Goal: Task Accomplishment & Management: Complete application form

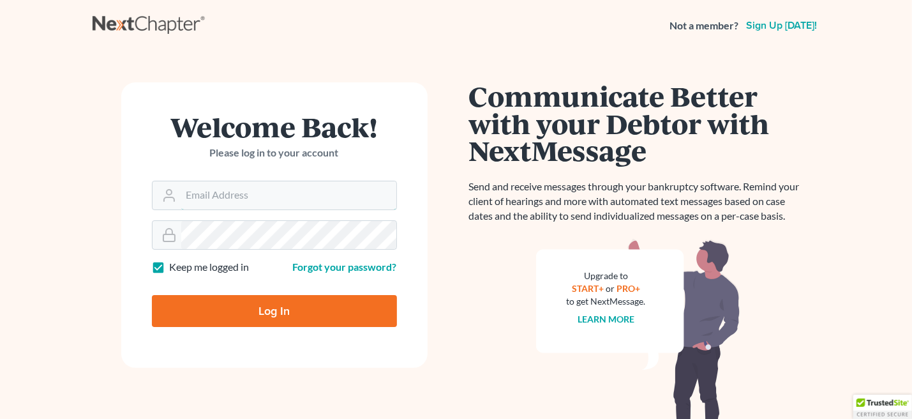
type input "[EMAIL_ADDRESS][DOMAIN_NAME]"
click at [290, 312] on input "Log In" at bounding box center [274, 311] width 245 height 32
type input "Thinking..."
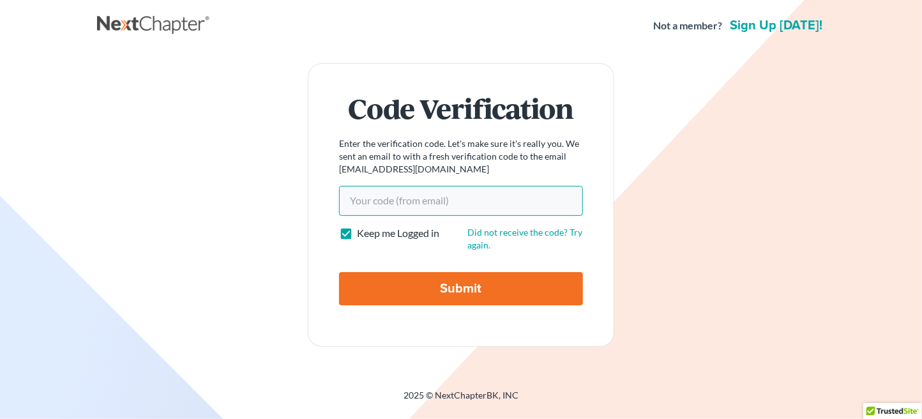
paste input "Good afternoon, I just read the brother's answer, they keep telling lies withou…"
drag, startPoint x: 504, startPoint y: 202, endPoint x: 112, endPoint y: 188, distance: 392.9
click at [113, 188] on div "Code Verification Enter the verification code. Let's make sure it's really you.…" at bounding box center [460, 204] width 715 height 283
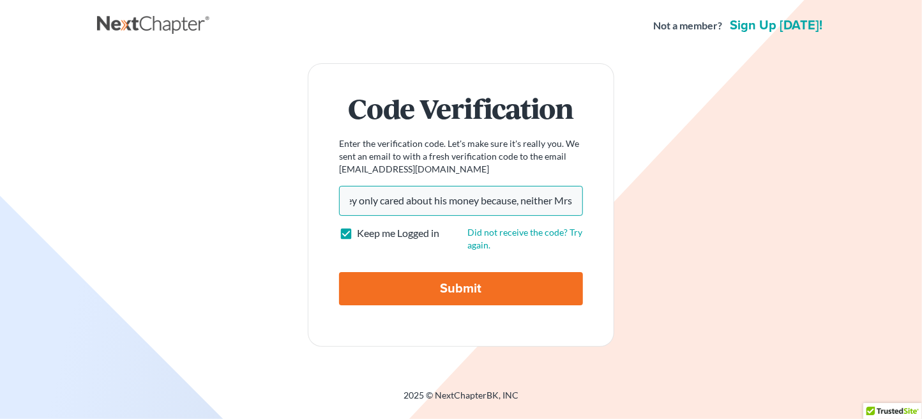
type input "Good afternoon, I just read the brother's answer, they keep telling lies withou…"
drag, startPoint x: 577, startPoint y: 200, endPoint x: 72, endPoint y: 201, distance: 505.1
click at [72, 201] on main "Code Verification Enter the verification code. Let's make sure it's really you.…" at bounding box center [461, 204] width 922 height 307
type input "57df1e"
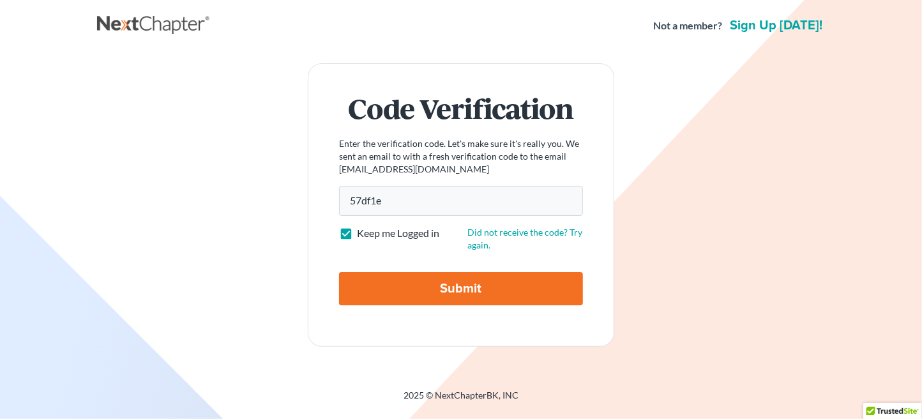
drag, startPoint x: 391, startPoint y: 285, endPoint x: 400, endPoint y: 285, distance: 9.0
click at [391, 285] on input "Submit" at bounding box center [461, 288] width 244 height 33
type input "Thinking..."
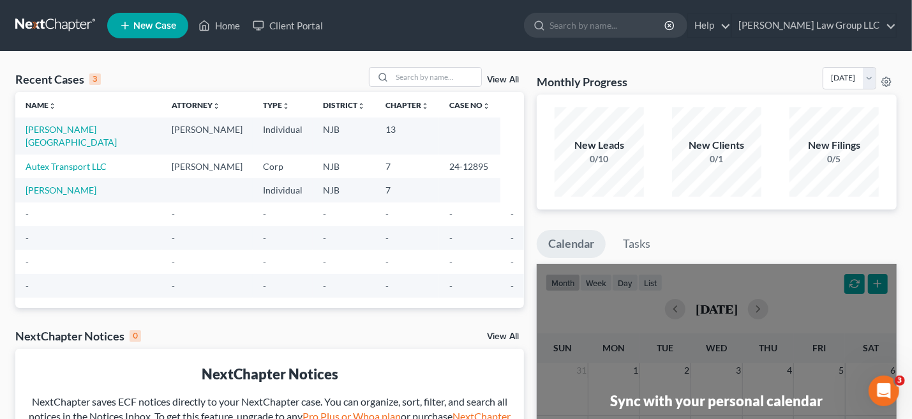
click at [499, 79] on link "View All" at bounding box center [503, 79] width 32 height 9
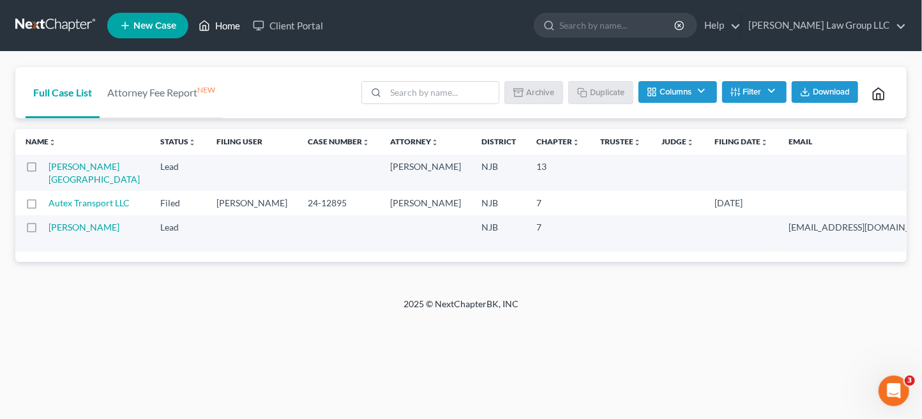
click at [222, 26] on link "Home" at bounding box center [219, 25] width 54 height 23
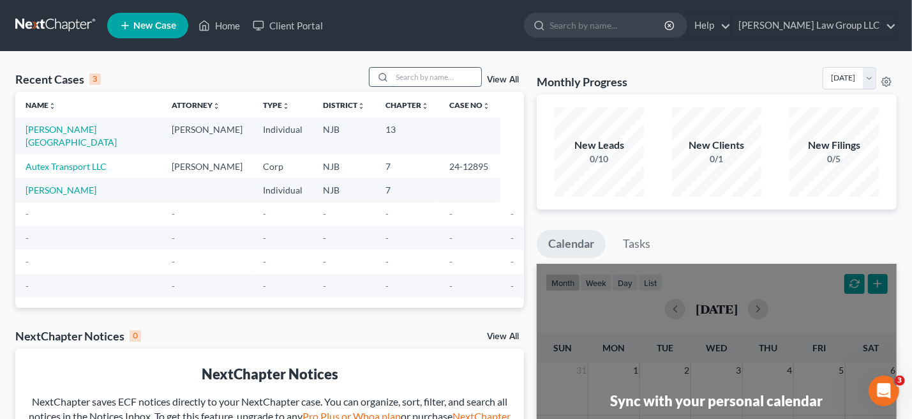
click at [399, 79] on input "search" at bounding box center [436, 77] width 89 height 19
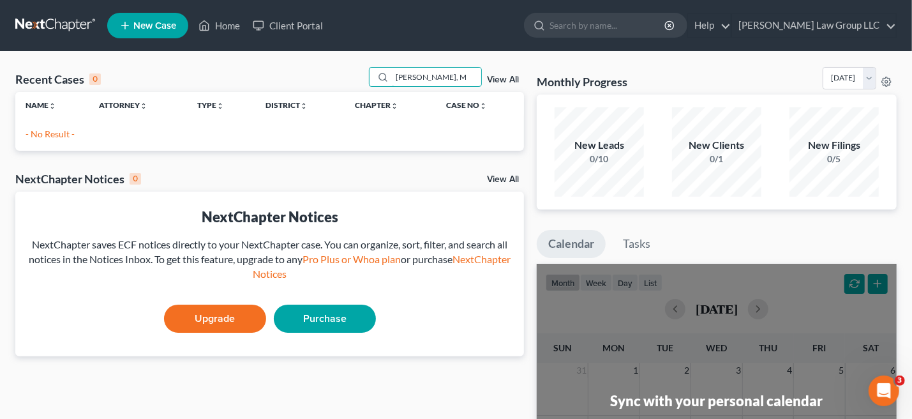
type input "[PERSON_NAME], M"
click at [219, 23] on link "Home" at bounding box center [219, 25] width 54 height 23
click at [151, 22] on span "New Case" at bounding box center [154, 26] width 43 height 10
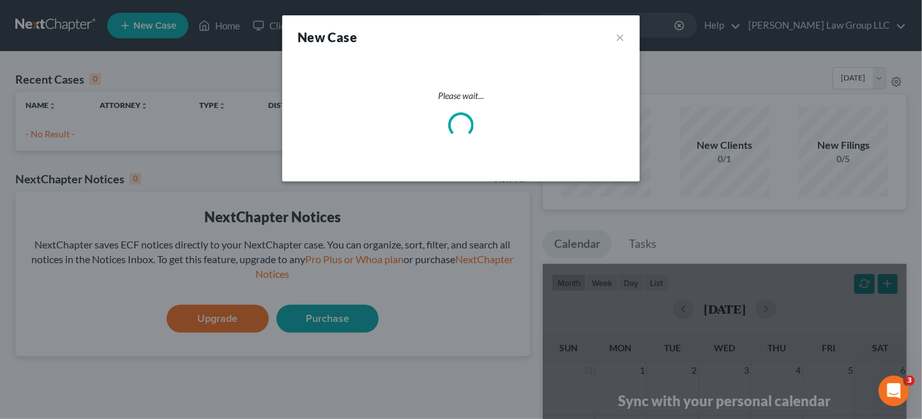
select select "51"
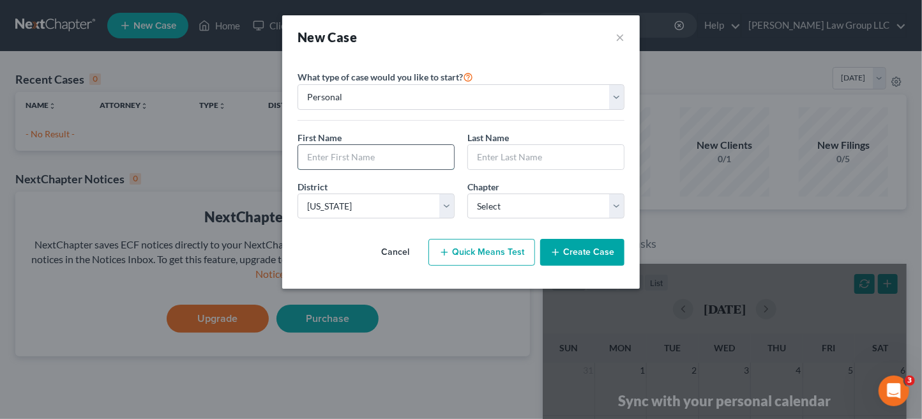
click at [370, 153] on input "text" at bounding box center [376, 157] width 156 height 24
type input "[PERSON_NAME]"
click at [532, 161] on input "text" at bounding box center [546, 157] width 156 height 24
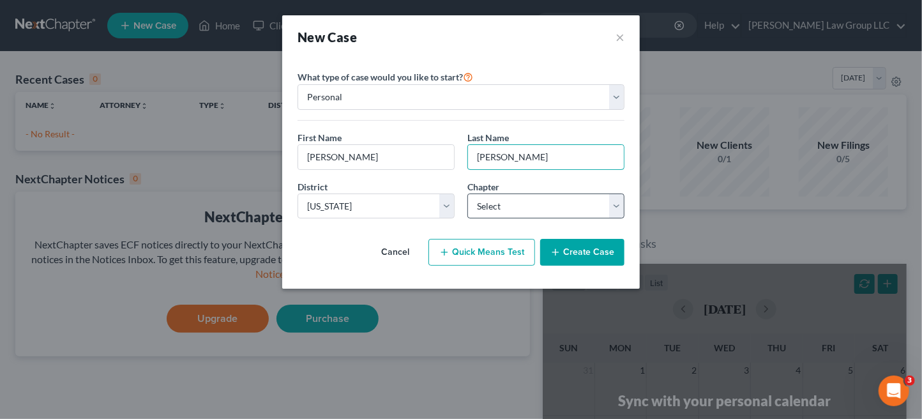
type input "[PERSON_NAME]"
click at [615, 206] on select "Select 7 11 12 13" at bounding box center [545, 206] width 157 height 26
select select "0"
click at [467, 193] on select "Select 7 11 12 13" at bounding box center [545, 206] width 157 height 26
click at [598, 257] on button "Create Case" at bounding box center [582, 252] width 84 height 27
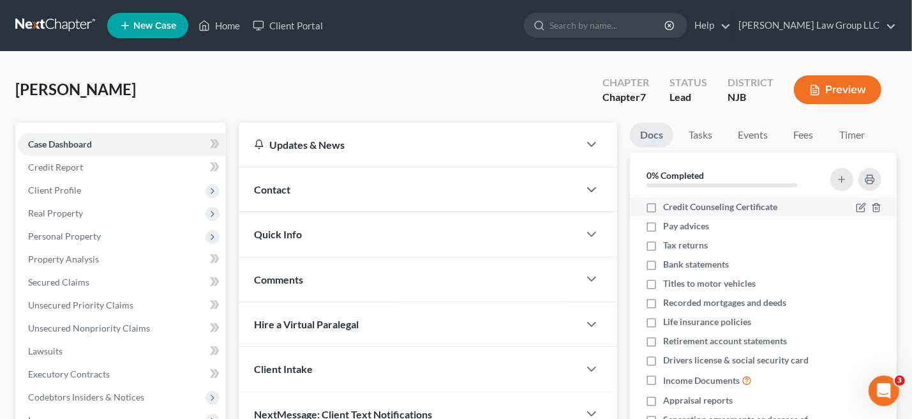
click at [663, 207] on label "Credit Counseling Certificate" at bounding box center [720, 206] width 114 height 13
click at [669, 207] on input "Credit Counseling Certificate" at bounding box center [673, 204] width 8 height 8
checkbox input "true"
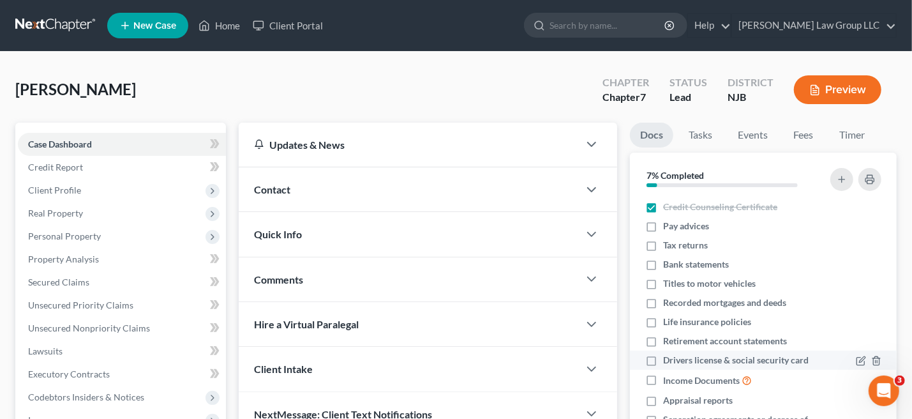
scroll to position [24, 0]
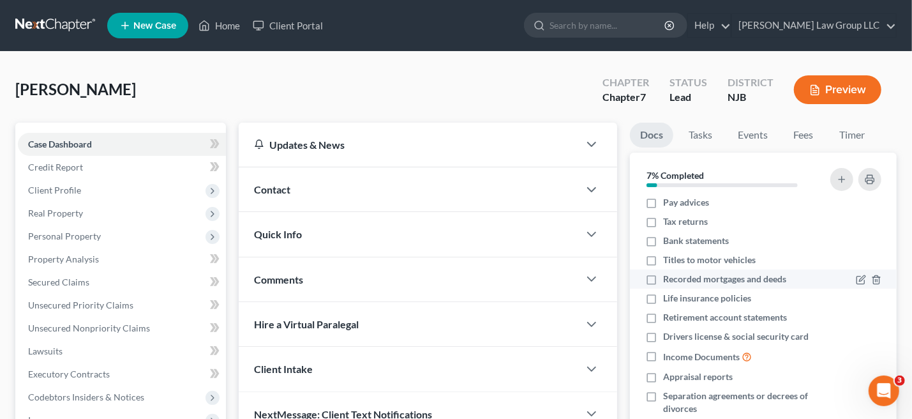
click at [663, 280] on label "Recorded mortgages and deeds" at bounding box center [724, 279] width 123 height 13
click at [669, 280] on input "Recorded mortgages and deeds" at bounding box center [673, 277] width 8 height 8
checkbox input "true"
click at [290, 185] on span "Contact" at bounding box center [272, 189] width 36 height 12
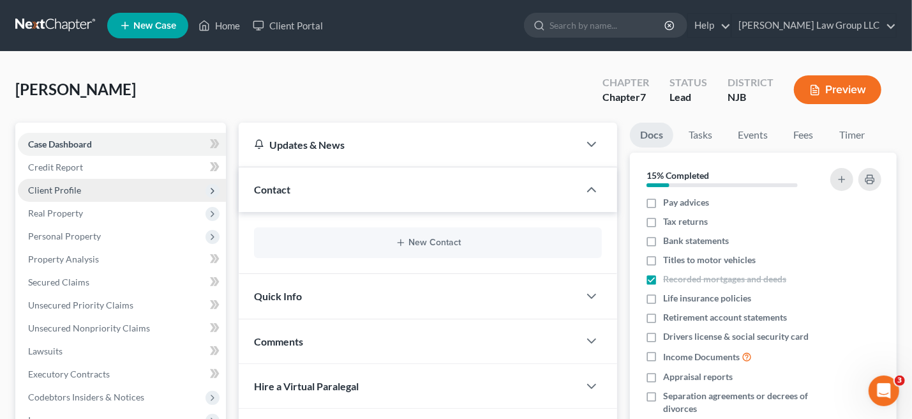
drag, startPoint x: 61, startPoint y: 191, endPoint x: 86, endPoint y: 192, distance: 24.9
click at [61, 191] on span "Client Profile" at bounding box center [54, 190] width 53 height 11
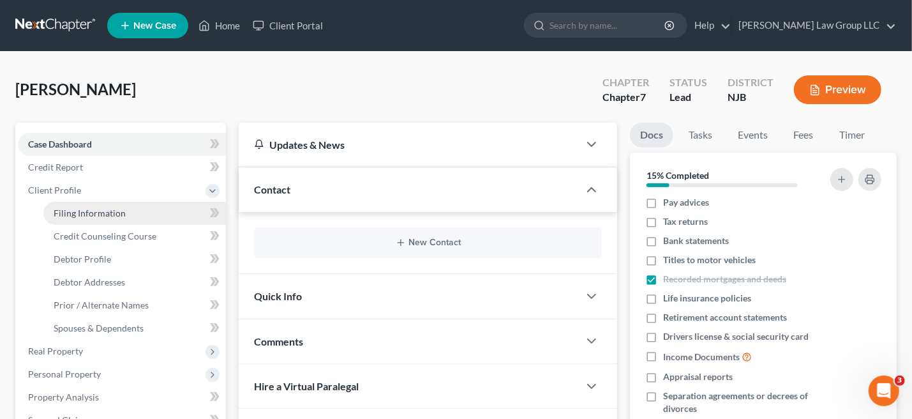
click at [88, 211] on span "Filing Information" at bounding box center [90, 213] width 72 height 11
select select "1"
select select "0"
select select "51"
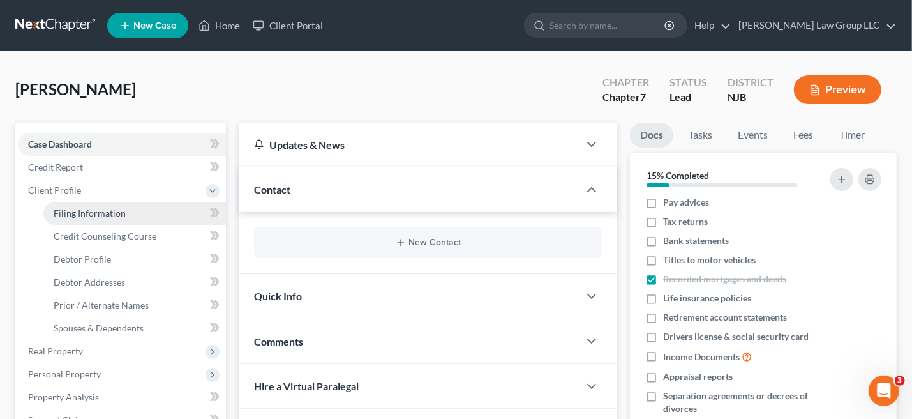
select select "0"
select select "33"
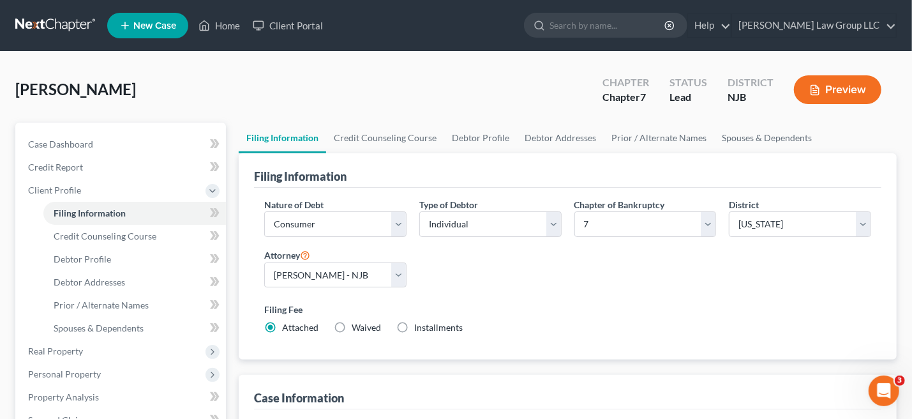
scroll to position [255, 0]
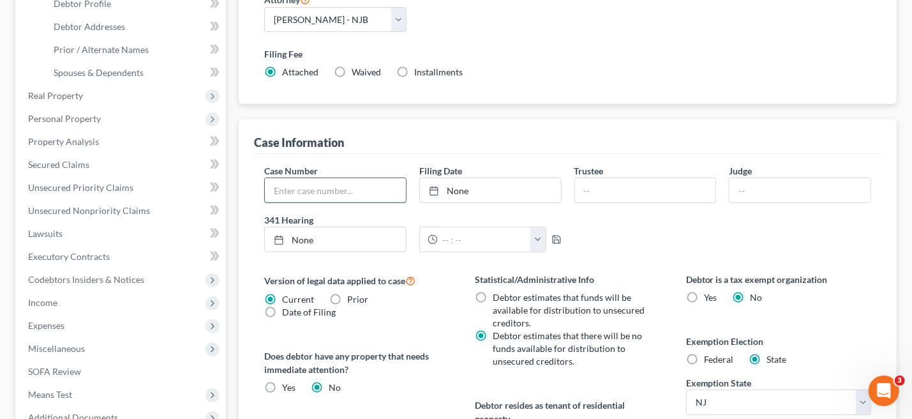
click at [330, 192] on input "text" at bounding box center [335, 190] width 141 height 24
click at [621, 192] on input "text" at bounding box center [645, 190] width 141 height 24
type input "[PERSON_NAME]"
click at [303, 193] on input "text" at bounding box center [335, 190] width 141 height 24
click at [539, 236] on button "button" at bounding box center [538, 239] width 15 height 24
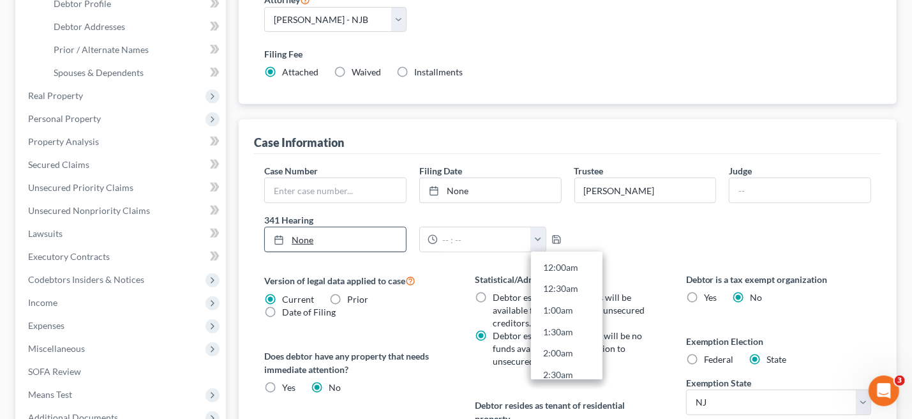
type input "[DATE]"
click at [358, 237] on link "None" at bounding box center [335, 239] width 141 height 24
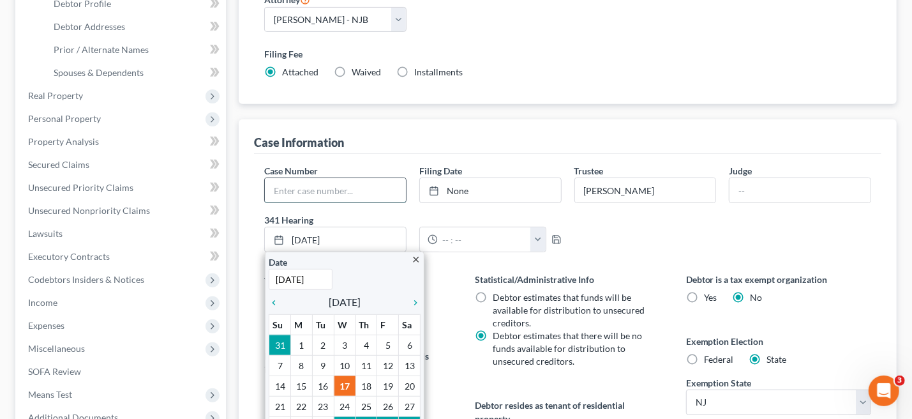
click at [319, 190] on input "text" at bounding box center [335, 190] width 141 height 24
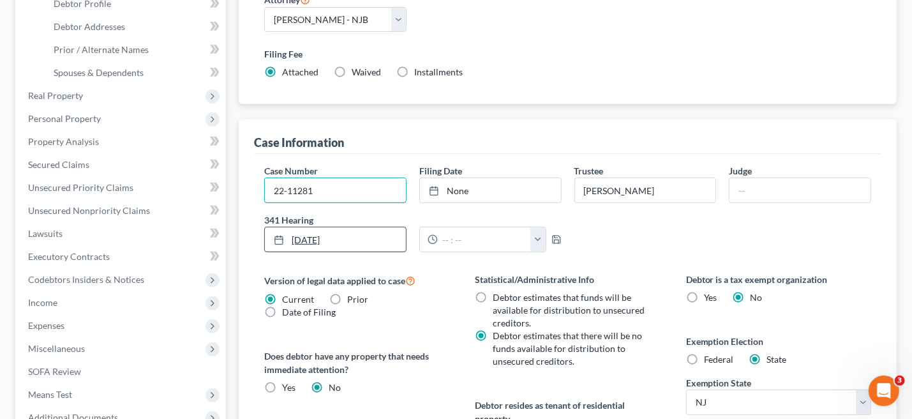
type input "22-11281"
click at [323, 237] on link "[DATE]" at bounding box center [335, 239] width 141 height 24
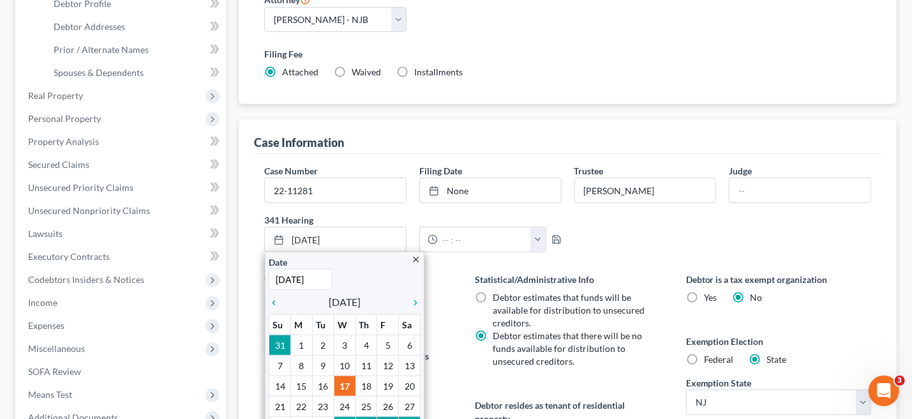
scroll to position [472, 0]
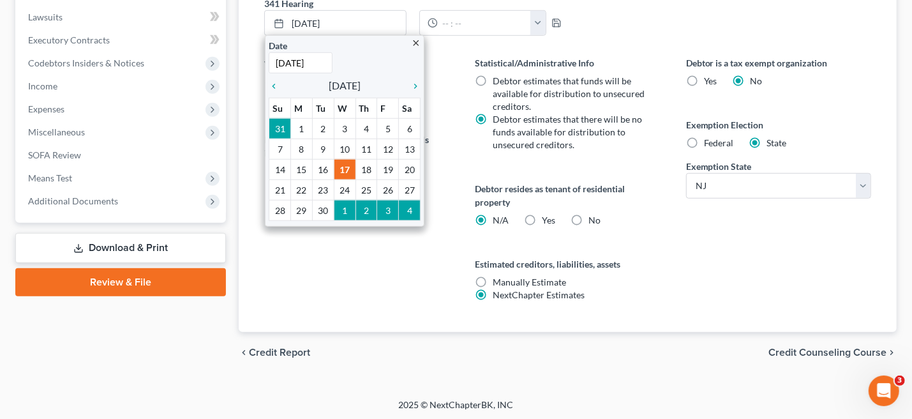
click at [543, 216] on label "Yes Yes" at bounding box center [549, 220] width 13 height 13
click at [548, 216] on input "Yes Yes" at bounding box center [552, 218] width 8 height 8
radio input "true"
radio input "false"
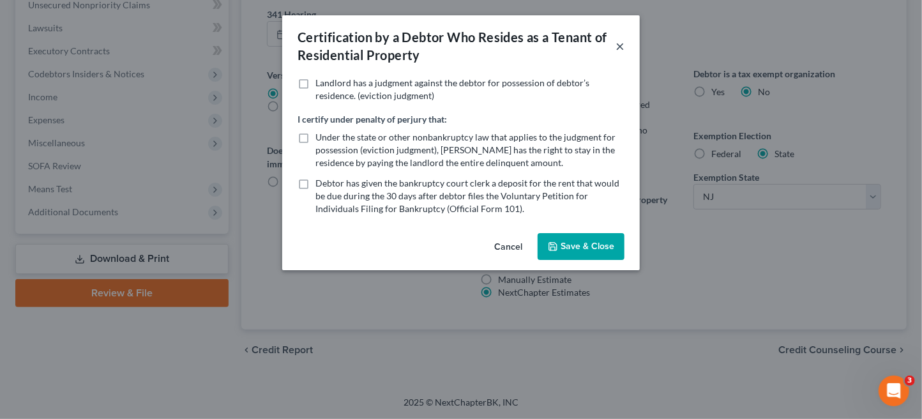
click at [620, 43] on button "×" at bounding box center [620, 45] width 9 height 15
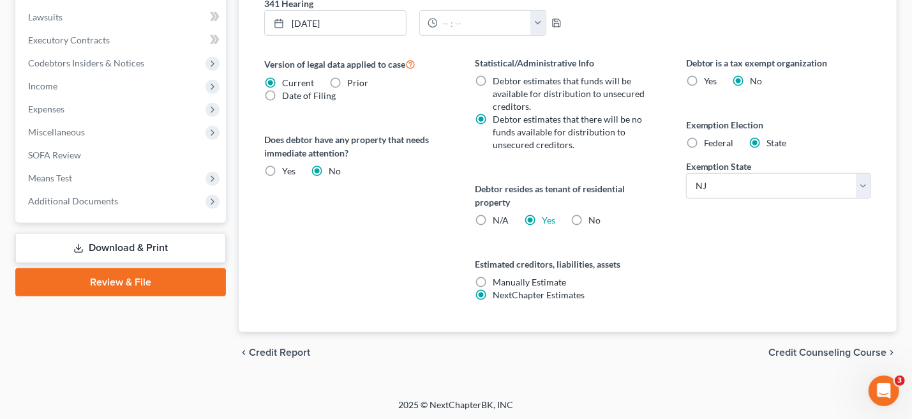
click at [704, 142] on label "Federal" at bounding box center [719, 143] width 30 height 13
click at [709, 142] on input "Federal" at bounding box center [713, 141] width 8 height 8
radio input "true"
radio input "false"
click at [494, 279] on label "Manually Estimate Manually Estimate" at bounding box center [530, 282] width 73 height 13
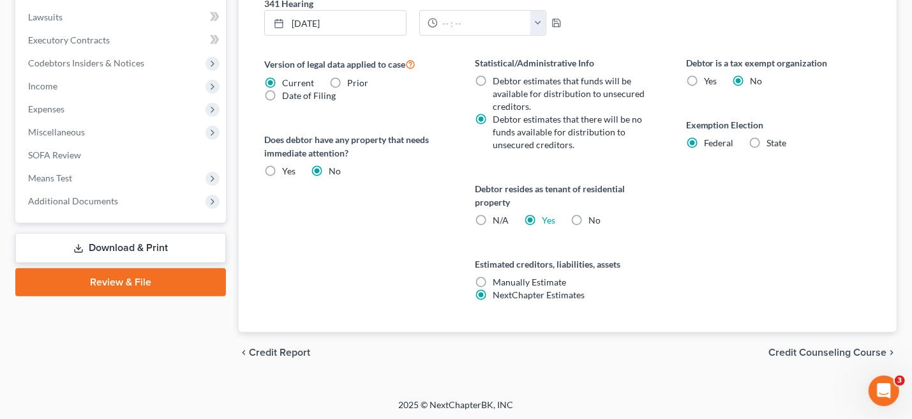
click at [499, 279] on input "Manually Estimate Manually Estimate" at bounding box center [503, 280] width 8 height 8
radio input "true"
radio input "false"
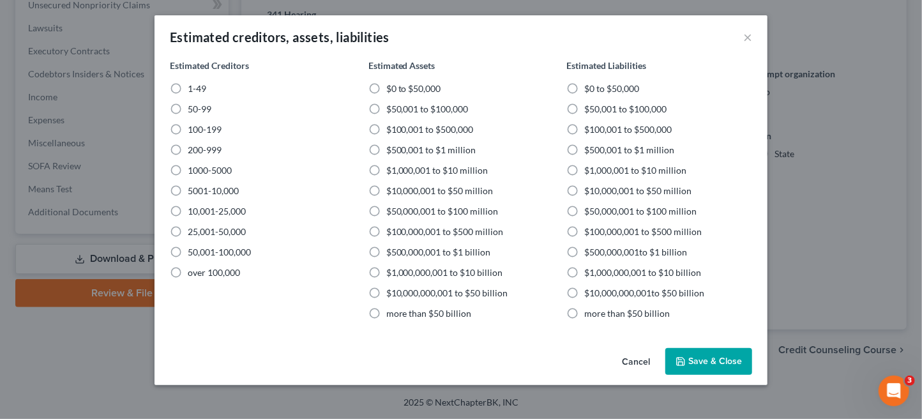
click at [188, 85] on label "1-49" at bounding box center [197, 88] width 19 height 13
click at [193, 85] on input "1-49" at bounding box center [197, 86] width 8 height 8
radio input "true"
click at [386, 89] on label "$0 to $50,000" at bounding box center [413, 88] width 55 height 13
click at [391, 89] on input "$0 to $50,000" at bounding box center [395, 86] width 8 height 8
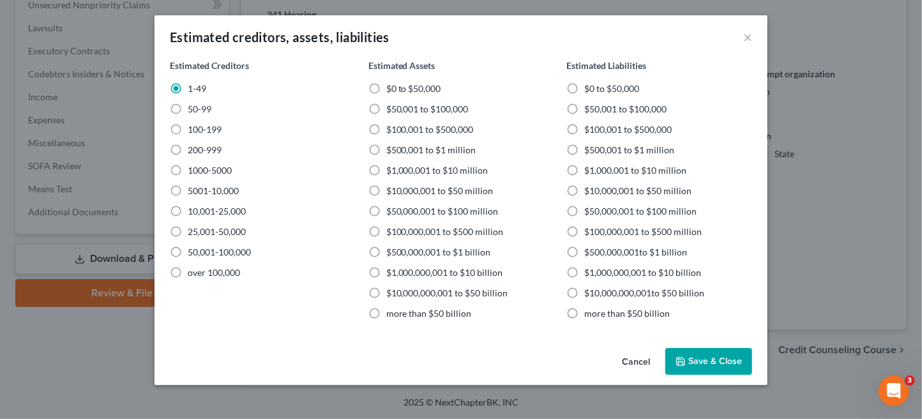
radio input "true"
drag, startPoint x: 574, startPoint y: 108, endPoint x: 631, endPoint y: 135, distance: 63.1
click at [584, 108] on label "$50,001 to $100,000" at bounding box center [625, 109] width 82 height 13
click at [589, 108] on input "$50,001 to $100,000" at bounding box center [593, 107] width 8 height 8
radio input "true"
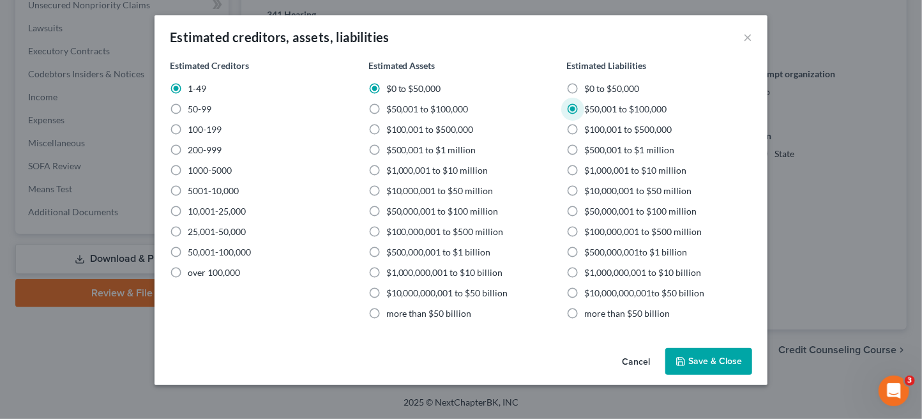
click at [718, 363] on button "Save & Close" at bounding box center [708, 361] width 87 height 27
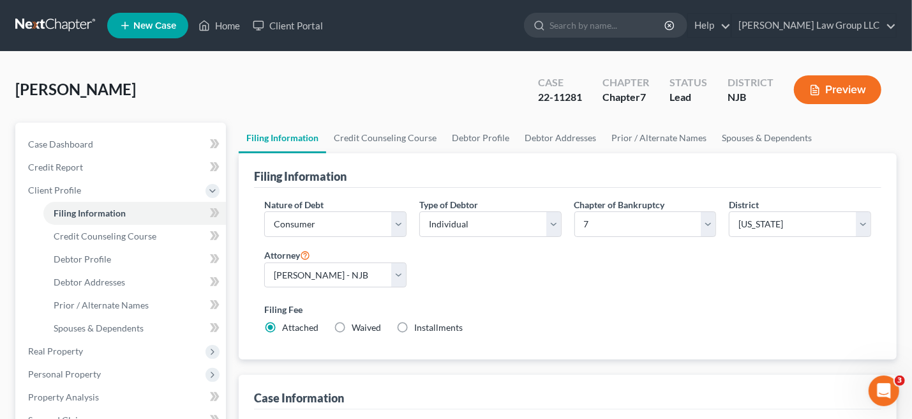
scroll to position [255, 0]
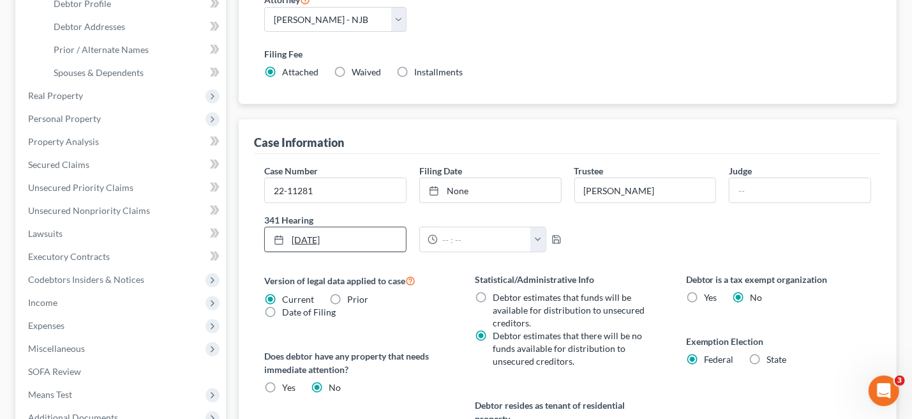
click at [342, 235] on link "[DATE]" at bounding box center [335, 239] width 141 height 24
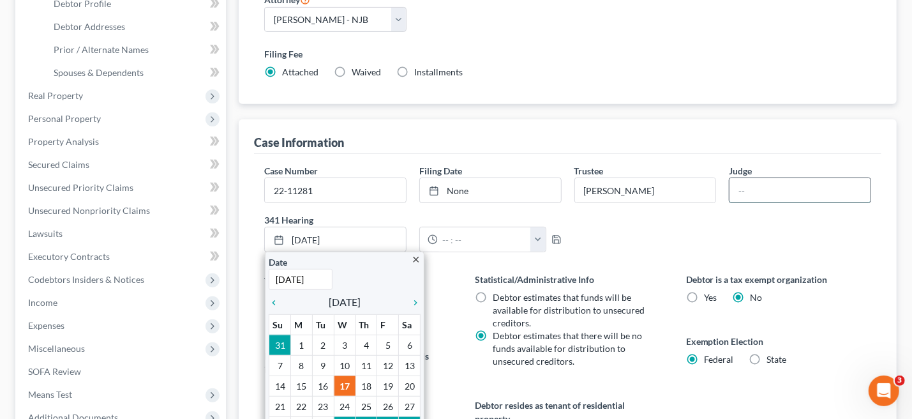
click at [741, 190] on input "text" at bounding box center [800, 190] width 141 height 24
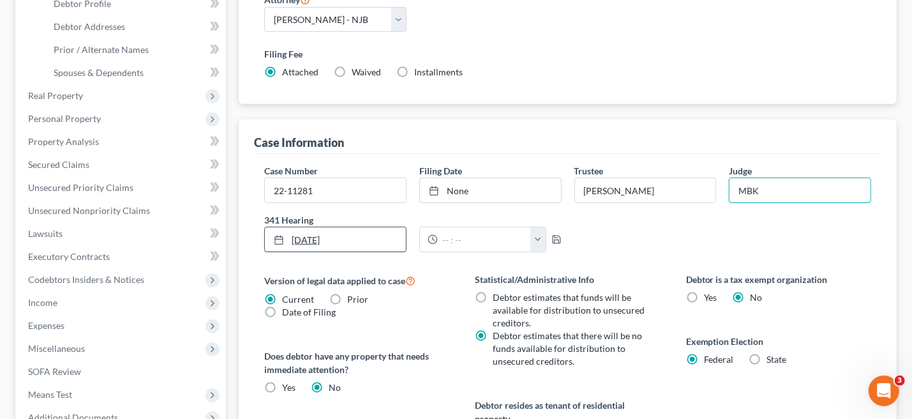
type input "MBK"
click at [346, 232] on link "[DATE]" at bounding box center [335, 239] width 141 height 24
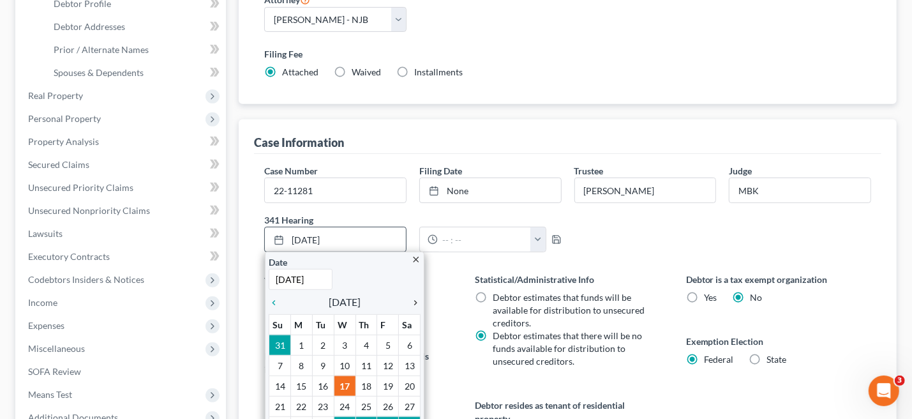
click at [411, 298] on icon "chevron_right" at bounding box center [412, 303] width 17 height 10
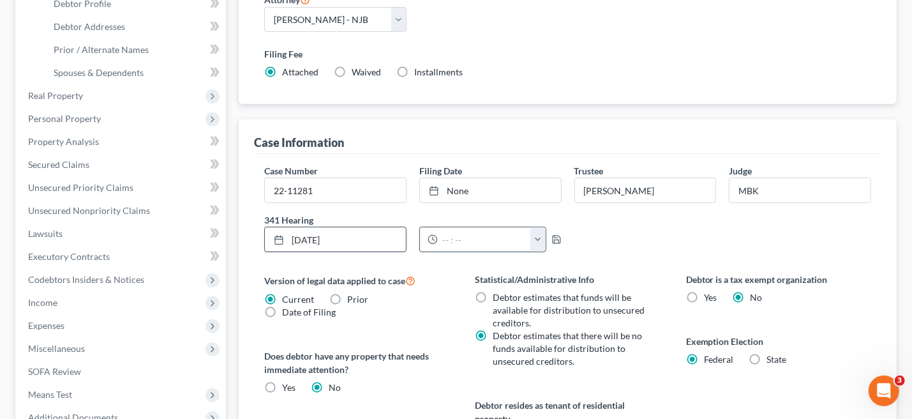
click at [448, 243] on input "text" at bounding box center [484, 239] width 93 height 24
type input "10:00am"
click at [541, 238] on button "button" at bounding box center [538, 239] width 15 height 24
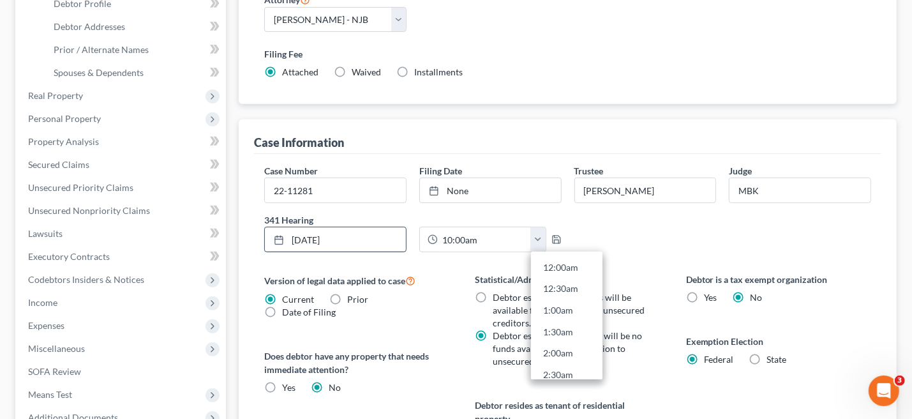
click at [648, 246] on div "Case Number 22-11281 Filing Date None close Date Time chevron_left [DATE] chevr…" at bounding box center [568, 213] width 620 height 98
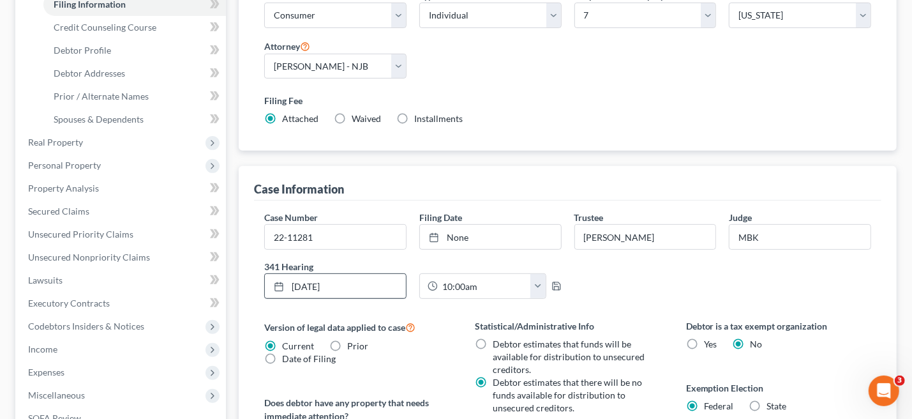
scroll to position [0, 0]
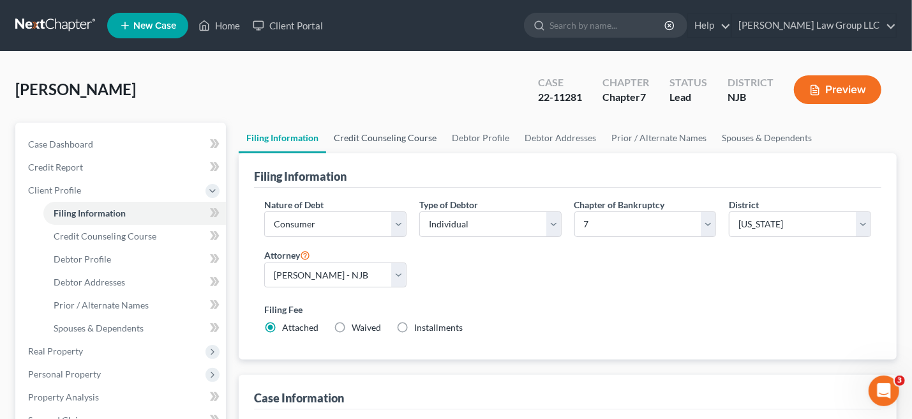
click at [393, 135] on link "Credit Counseling Course" at bounding box center [385, 138] width 118 height 31
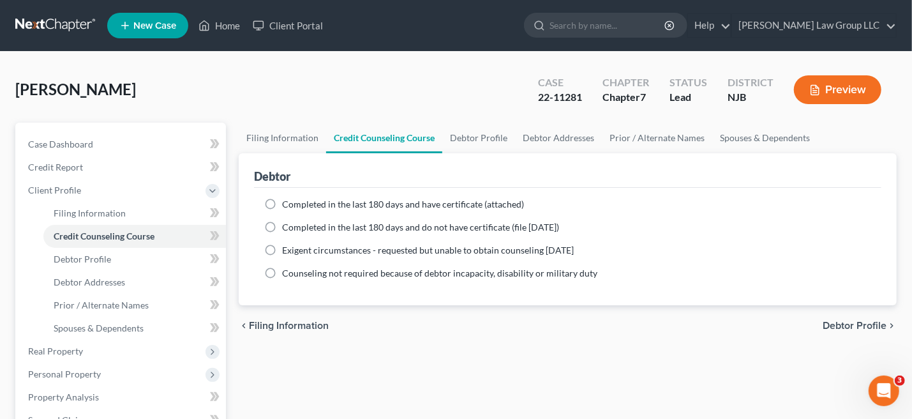
click at [282, 200] on label "Completed in the last 180 days and have certificate (attached)" at bounding box center [403, 204] width 242 height 13
click at [287, 200] on input "Completed in the last 180 days and have certificate (attached)" at bounding box center [291, 202] width 8 height 8
radio input "true"
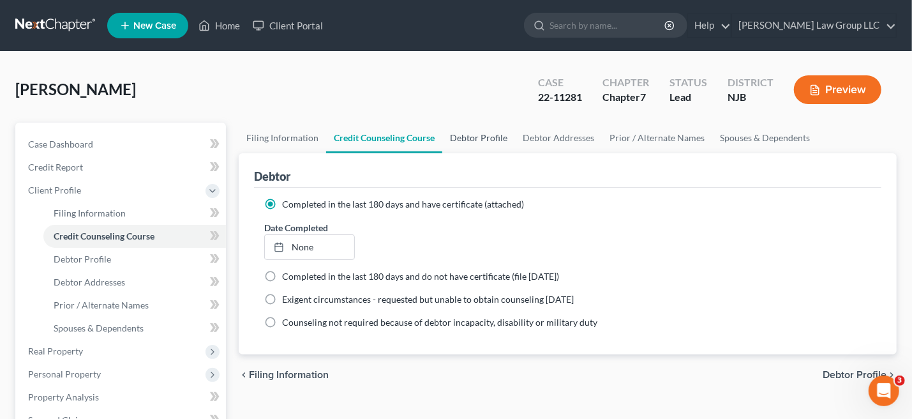
click at [473, 137] on link "Debtor Profile" at bounding box center [478, 138] width 73 height 31
select select "0"
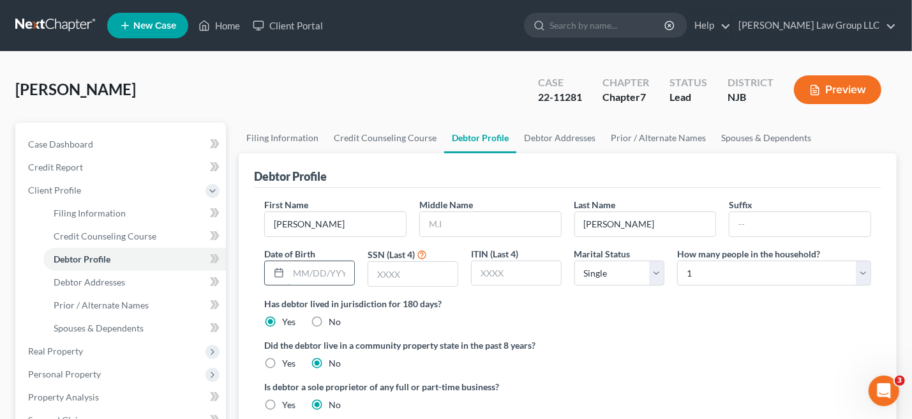
click at [316, 271] on input "text" at bounding box center [322, 273] width 66 height 24
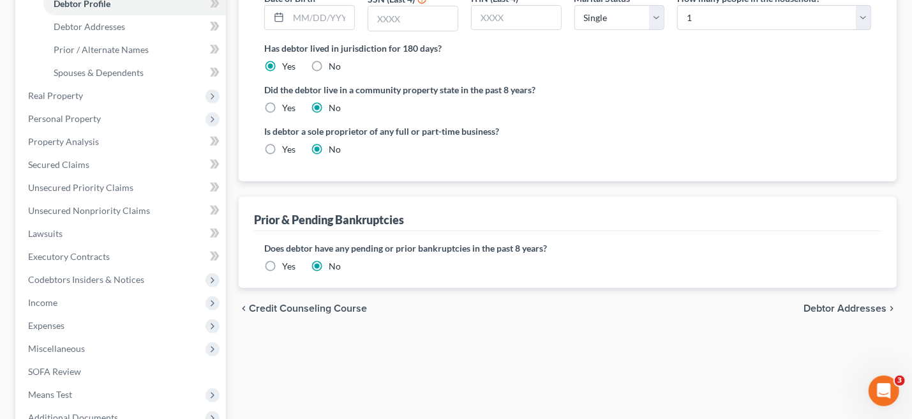
click at [282, 264] on label "Yes" at bounding box center [288, 266] width 13 height 13
click at [287, 264] on input "Yes" at bounding box center [291, 264] width 8 height 8
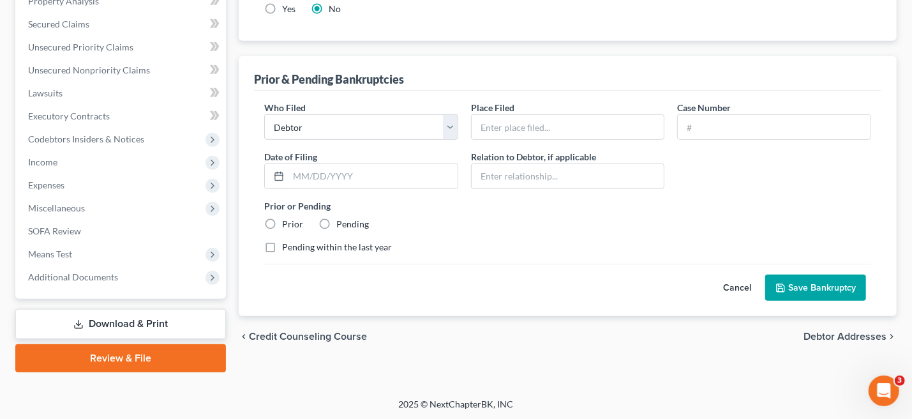
scroll to position [140, 0]
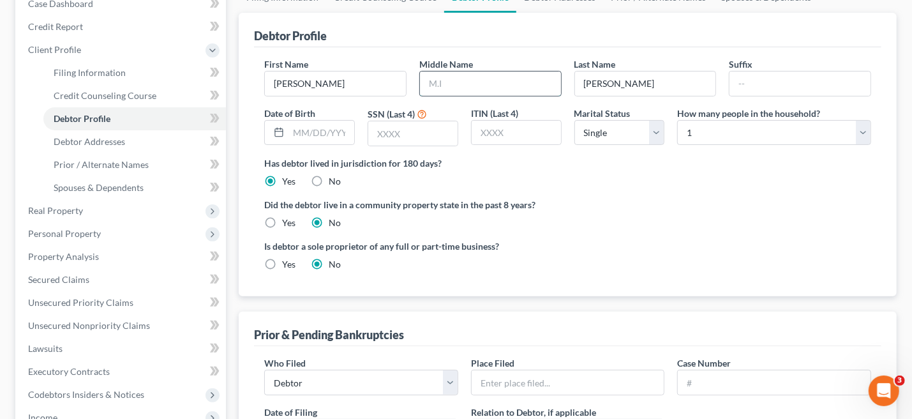
click at [435, 84] on input "text" at bounding box center [490, 84] width 141 height 24
drag, startPoint x: 308, startPoint y: 125, endPoint x: 374, endPoint y: 131, distance: 66.1
click at [309, 125] on input "text" at bounding box center [322, 133] width 66 height 24
type input "[DATE]"
drag, startPoint x: 405, startPoint y: 133, endPoint x: 494, endPoint y: 155, distance: 91.4
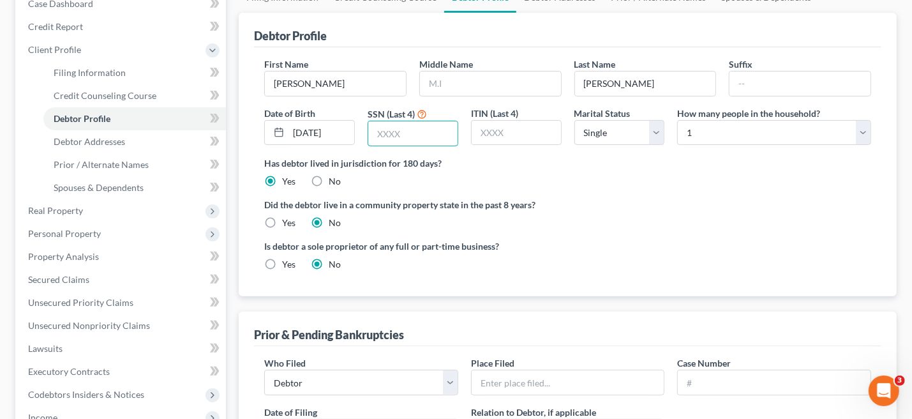
click at [406, 133] on input "text" at bounding box center [412, 133] width 89 height 24
type input "4072"
click at [613, 215] on div "Did the debtor live in a community property state in the past 8 years? Yes No" at bounding box center [567, 213] width 607 height 31
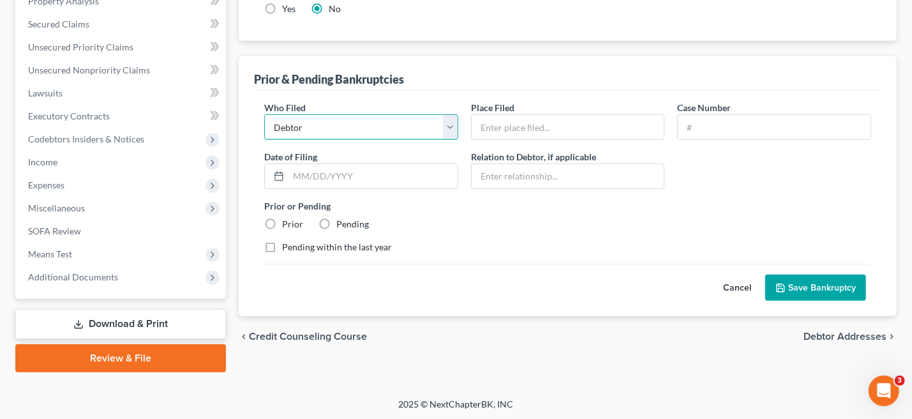
click at [448, 127] on select "Debtor Other" at bounding box center [361, 127] width 194 height 26
click at [264, 114] on select "Debtor Other" at bounding box center [361, 127] width 194 height 26
click at [820, 288] on button "Save Bankruptcy" at bounding box center [816, 288] width 101 height 27
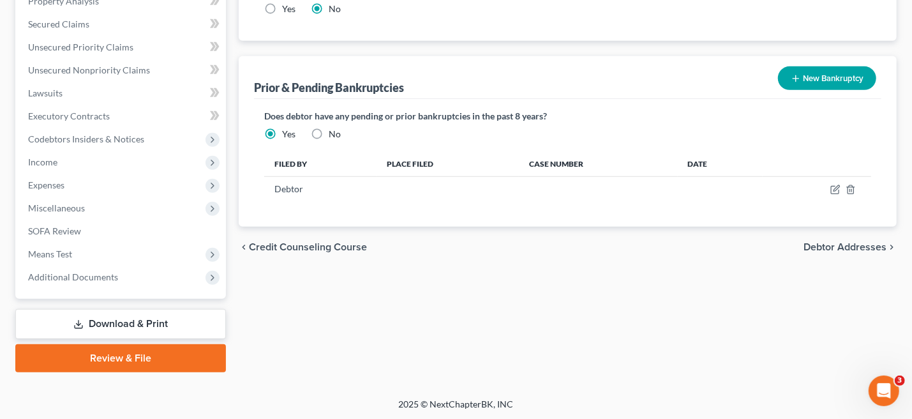
drag, startPoint x: 317, startPoint y: 132, endPoint x: 358, endPoint y: 147, distance: 43.4
click at [329, 132] on label "No" at bounding box center [335, 134] width 12 height 13
click at [334, 132] on input "No" at bounding box center [338, 132] width 8 height 8
radio input "true"
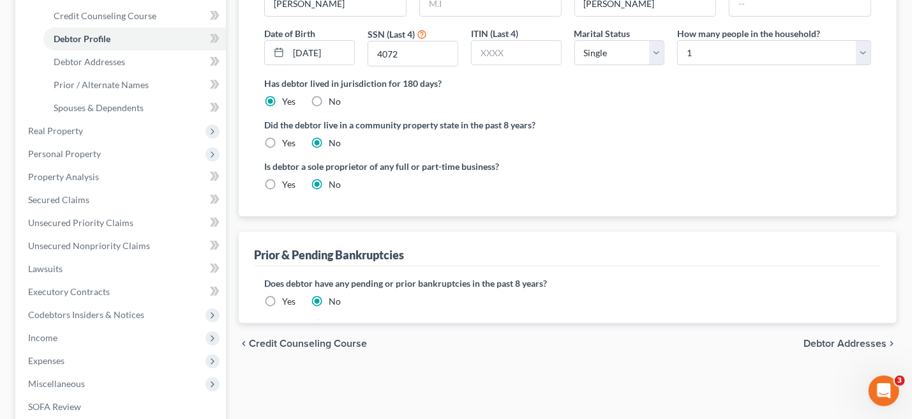
scroll to position [255, 0]
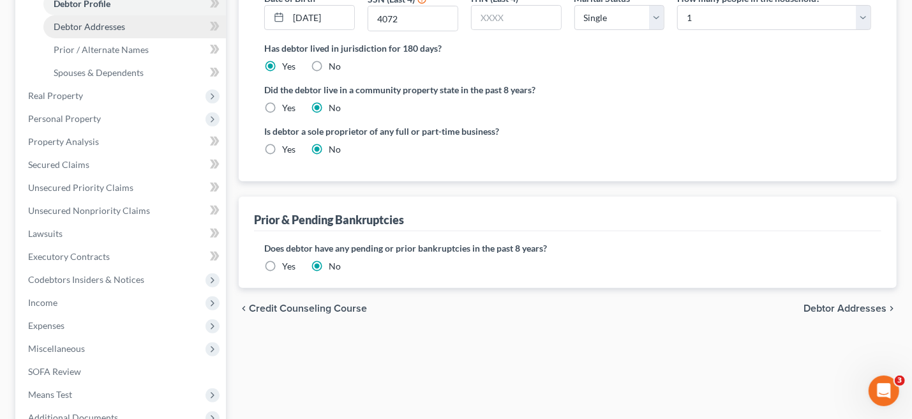
click at [115, 26] on span "Debtor Addresses" at bounding box center [90, 26] width 72 height 11
select select "0"
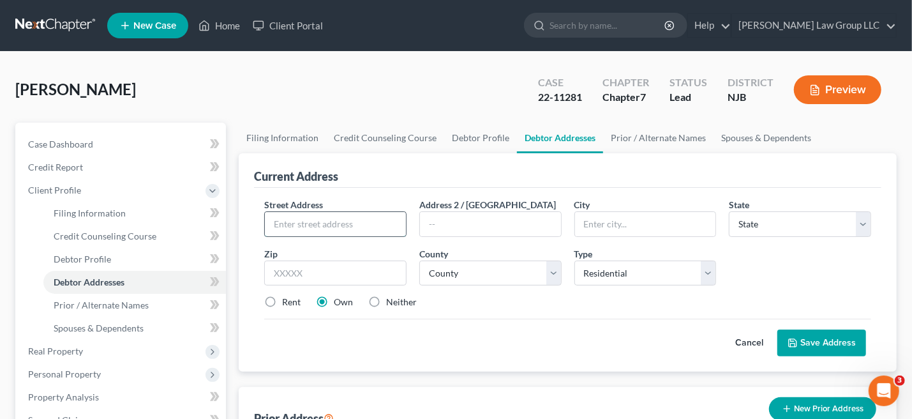
click at [360, 217] on input "text" at bounding box center [335, 224] width 141 height 24
type input "[STREET_ADDRESS]"
click at [654, 220] on input "text" at bounding box center [645, 224] width 141 height 24
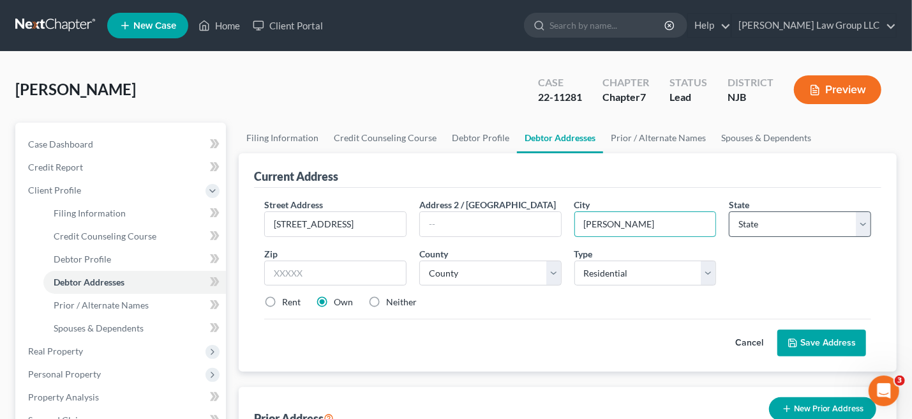
type input "[PERSON_NAME]"
click at [863, 223] on select "State [US_STATE] AK AR AZ CA CO CT DE DC [GEOGRAPHIC_DATA] [GEOGRAPHIC_DATA] GU…" at bounding box center [800, 224] width 142 height 26
select select "33"
click at [729, 211] on select "State [US_STATE] AK AR AZ CA CO CT DE DC [GEOGRAPHIC_DATA] [GEOGRAPHIC_DATA] GU…" at bounding box center [800, 224] width 142 height 26
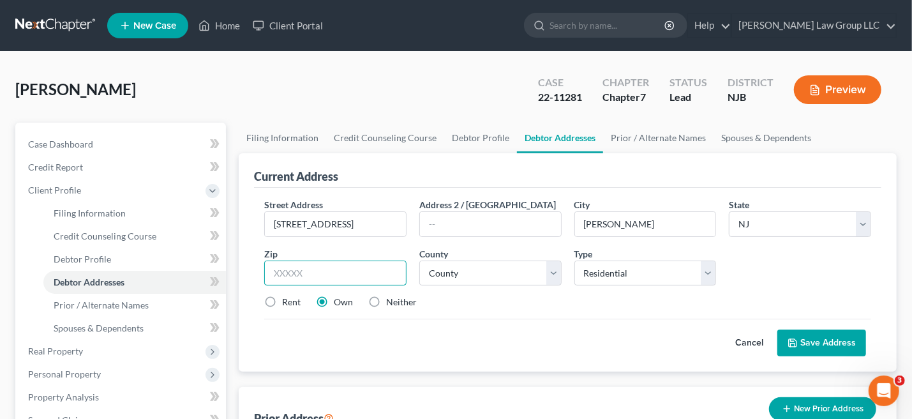
click at [303, 275] on input "text" at bounding box center [335, 274] width 142 height 26
type input "08859"
drag, startPoint x: 268, startPoint y: 299, endPoint x: 280, endPoint y: 299, distance: 11.5
click at [282, 299] on label "Rent" at bounding box center [291, 302] width 19 height 13
click at [287, 299] on input "Rent" at bounding box center [291, 300] width 8 height 8
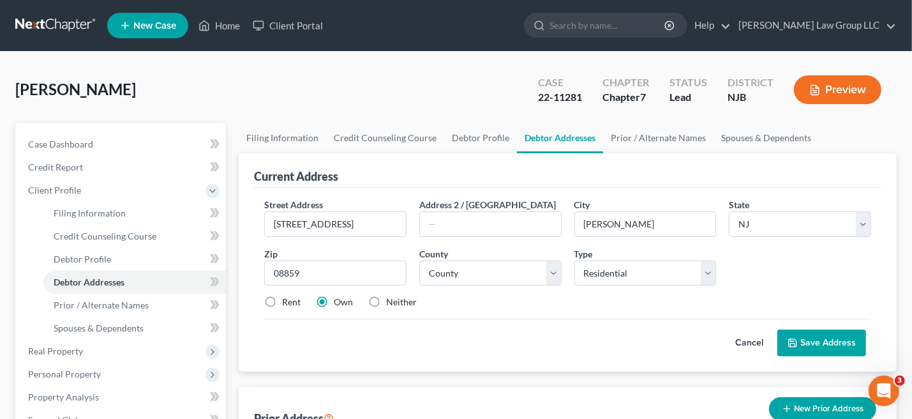
radio input "true"
click at [822, 341] on button "Save Address" at bounding box center [822, 342] width 89 height 27
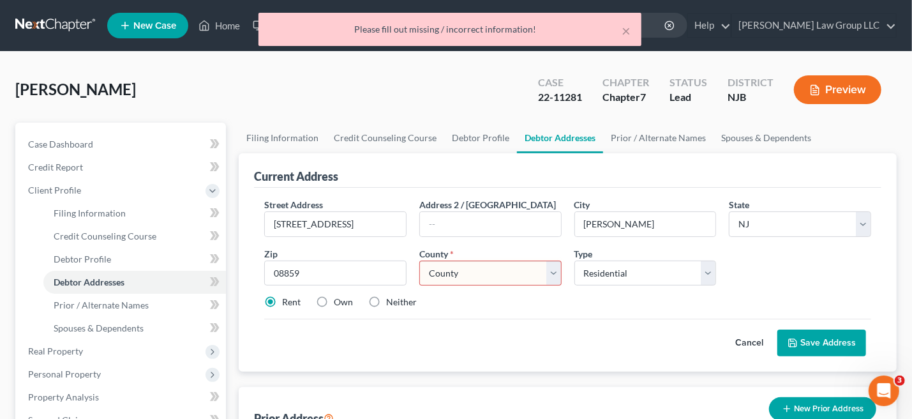
click at [548, 271] on select "County [GEOGRAPHIC_DATA] [GEOGRAPHIC_DATA] [GEOGRAPHIC_DATA] [GEOGRAPHIC_DATA] …" at bounding box center [491, 274] width 142 height 26
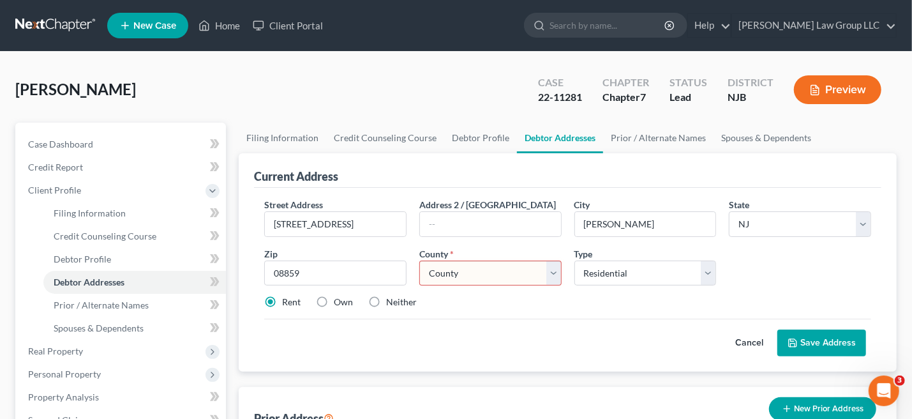
select select "11"
click at [420, 261] on select "County [GEOGRAPHIC_DATA] [GEOGRAPHIC_DATA] [GEOGRAPHIC_DATA] [GEOGRAPHIC_DATA] …" at bounding box center [491, 274] width 142 height 26
click at [835, 340] on button "Save Address" at bounding box center [822, 342] width 89 height 27
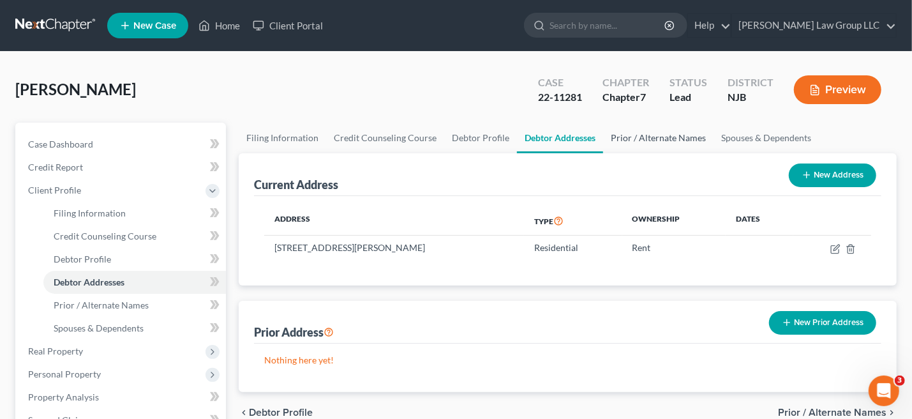
drag, startPoint x: 654, startPoint y: 135, endPoint x: 665, endPoint y: 137, distance: 11.7
click at [654, 135] on link "Prior / Alternate Names" at bounding box center [658, 138] width 110 height 31
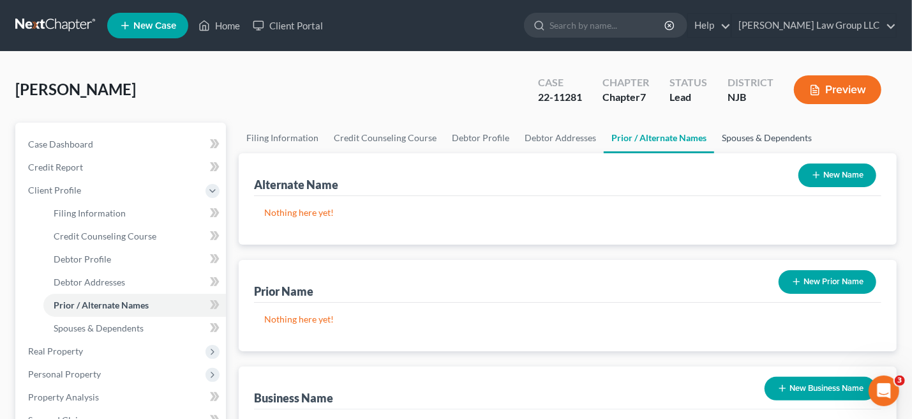
click at [741, 133] on link "Spouses & Dependents" at bounding box center [767, 138] width 105 height 31
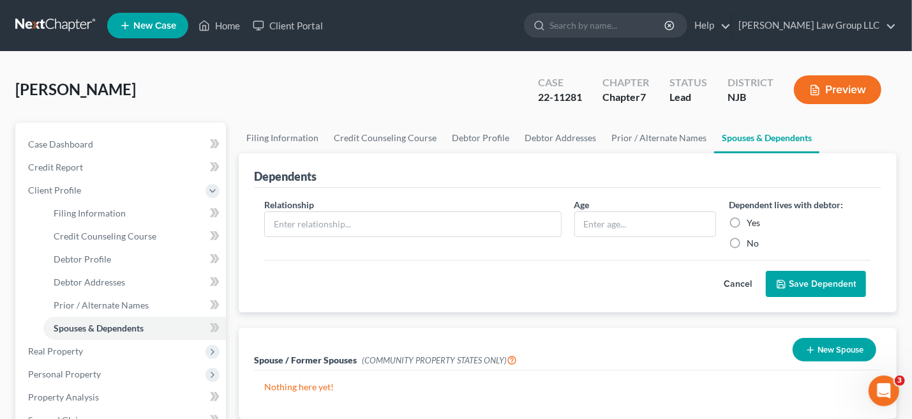
click at [747, 242] on label "No" at bounding box center [753, 243] width 12 height 13
click at [752, 242] on input "No" at bounding box center [756, 241] width 8 height 8
radio input "true"
click at [64, 351] on span "Real Property" at bounding box center [55, 350] width 55 height 11
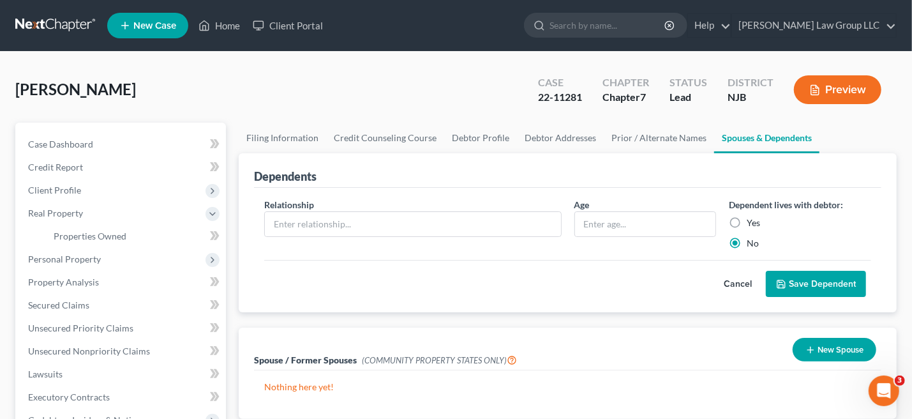
scroll to position [255, 0]
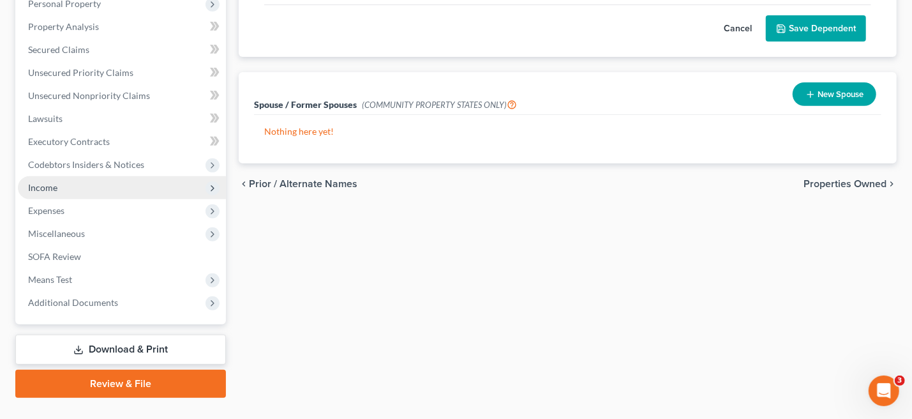
click at [40, 182] on span "Income" at bounding box center [42, 187] width 29 height 11
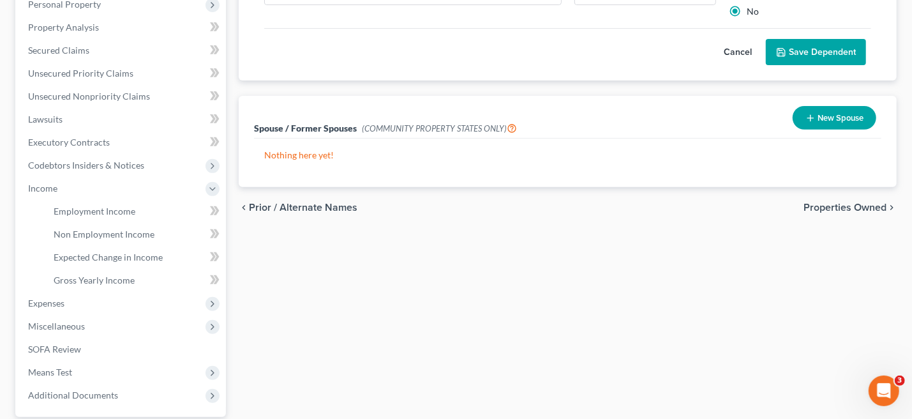
scroll to position [0, 0]
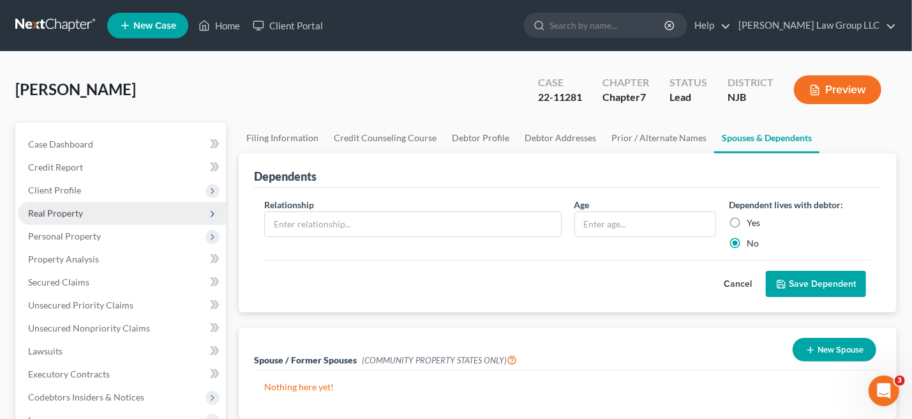
click at [68, 213] on span "Real Property" at bounding box center [55, 213] width 55 height 11
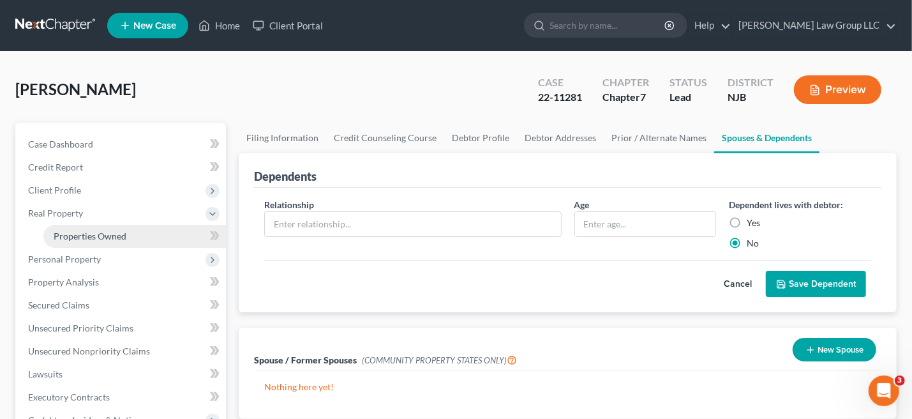
click at [110, 236] on span "Properties Owned" at bounding box center [90, 236] width 73 height 11
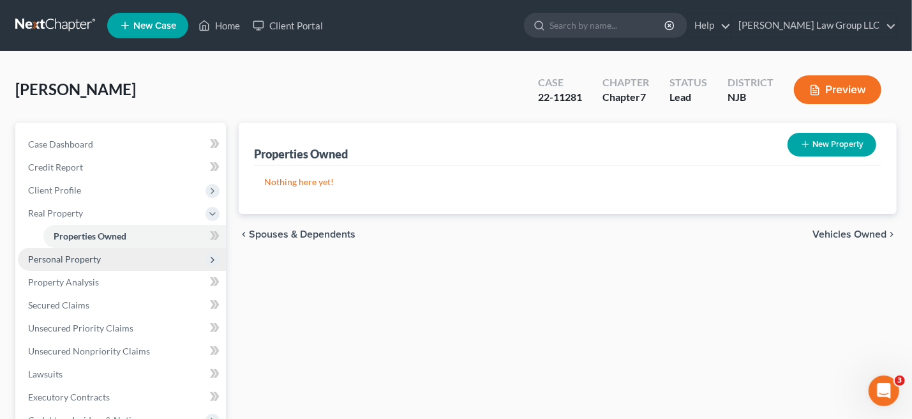
click at [100, 254] on span "Personal Property" at bounding box center [122, 259] width 208 height 23
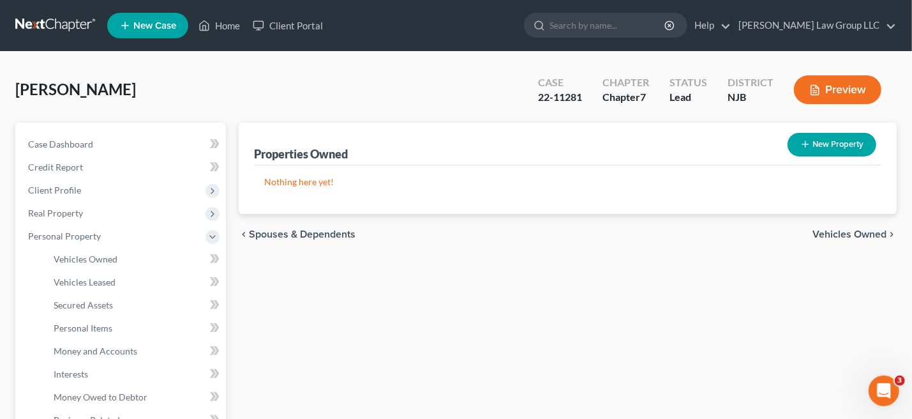
scroll to position [255, 0]
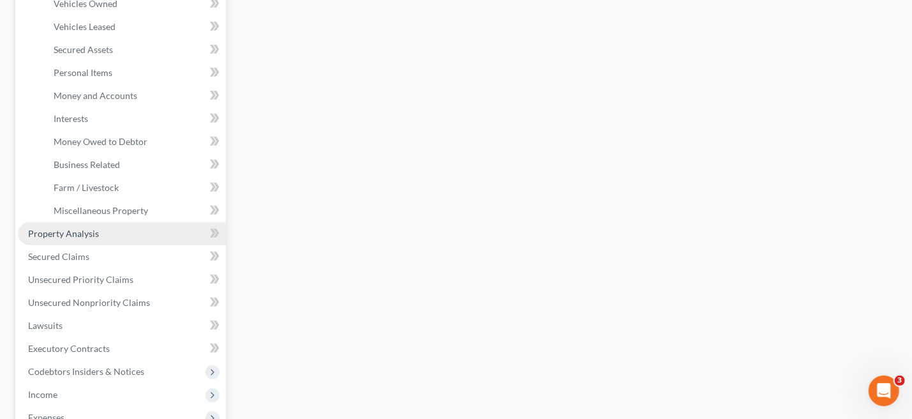
click at [67, 234] on span "Property Analysis" at bounding box center [63, 233] width 71 height 11
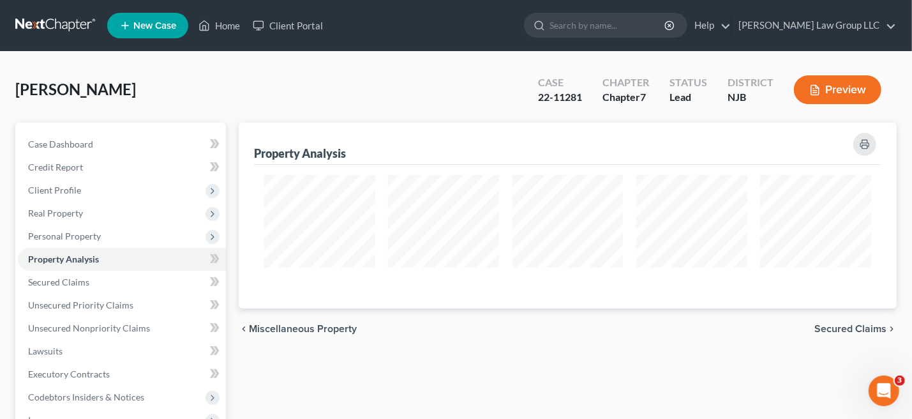
scroll to position [255, 0]
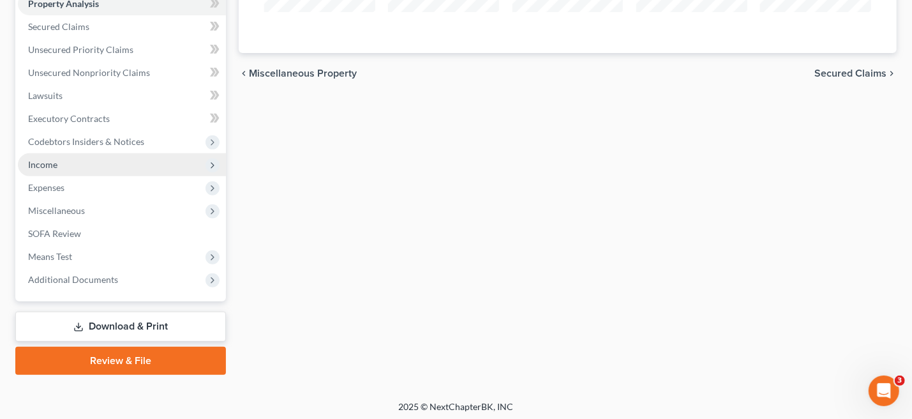
click at [41, 167] on span "Income" at bounding box center [42, 164] width 29 height 11
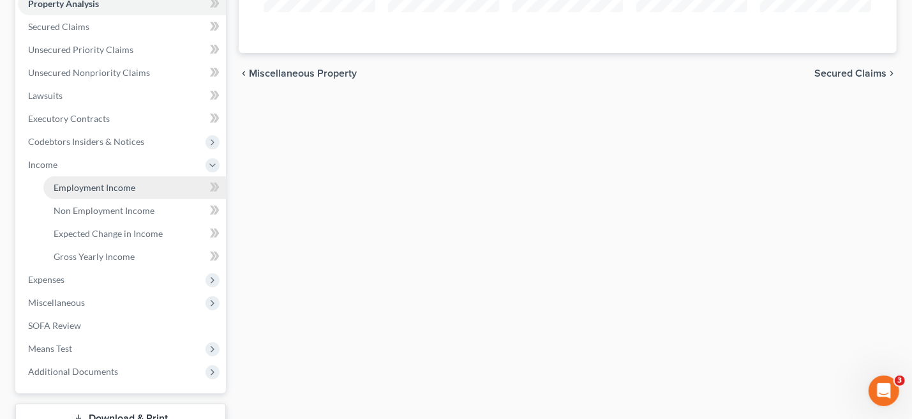
click at [191, 186] on link "Employment Income" at bounding box center [134, 187] width 183 height 23
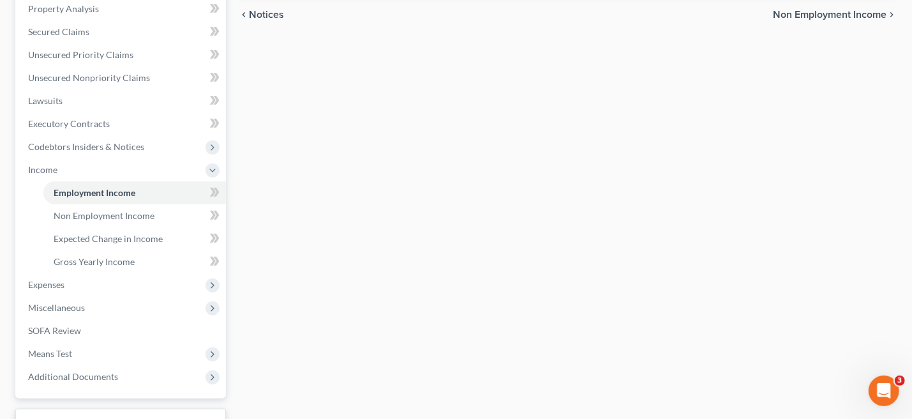
scroll to position [255, 0]
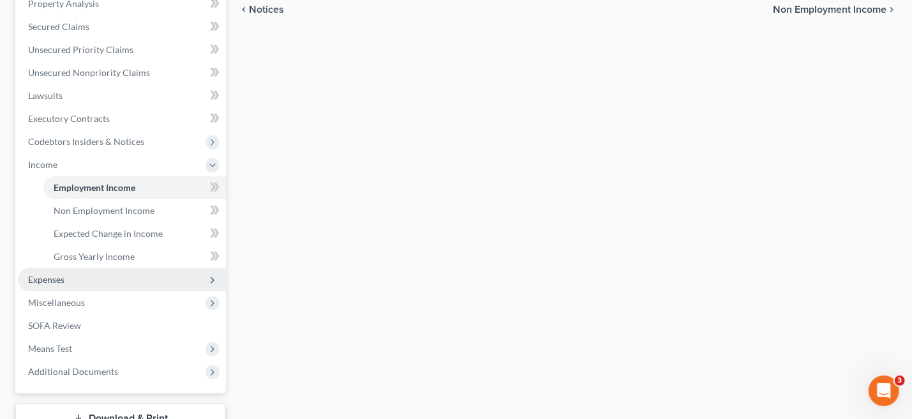
click at [64, 280] on span "Expenses" at bounding box center [46, 279] width 36 height 11
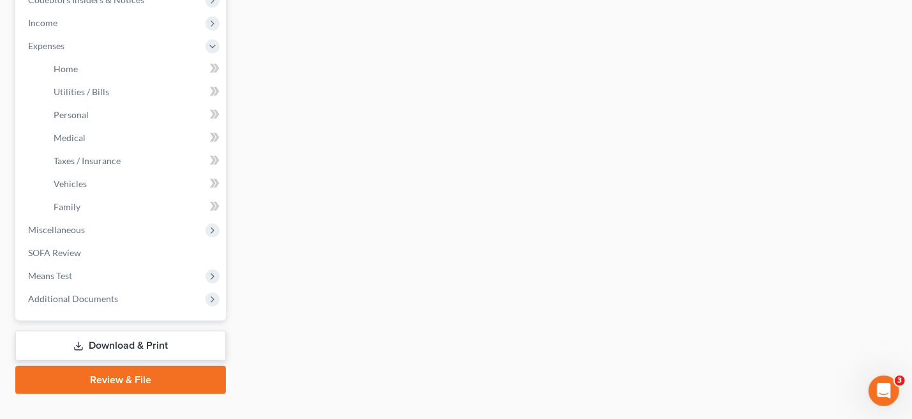
scroll to position [419, 0]
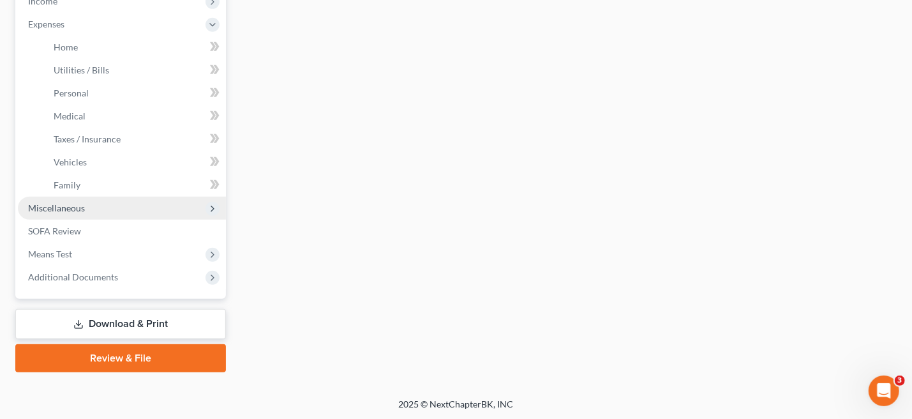
click at [57, 207] on span "Miscellaneous" at bounding box center [56, 207] width 57 height 11
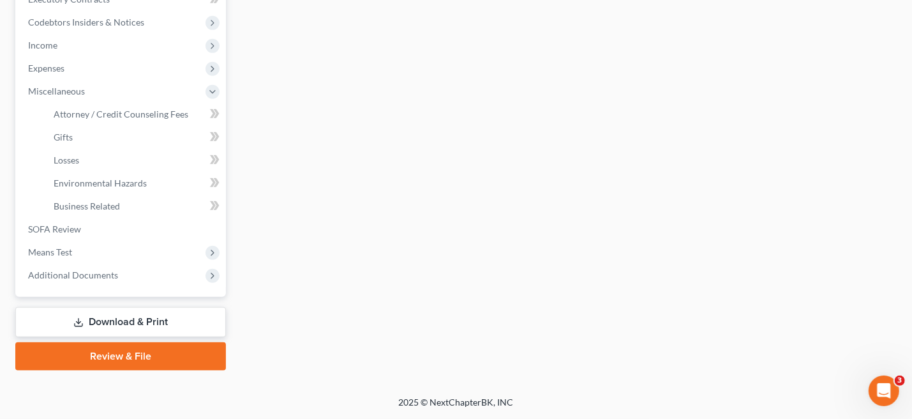
scroll to position [373, 0]
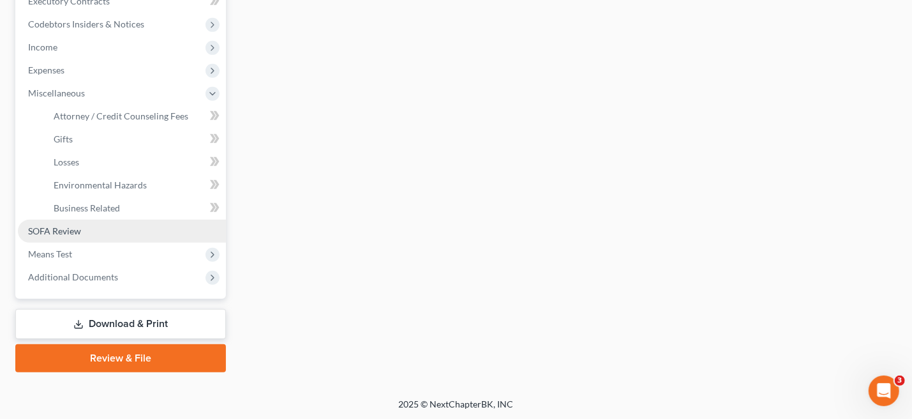
click at [68, 230] on span "SOFA Review" at bounding box center [54, 230] width 53 height 11
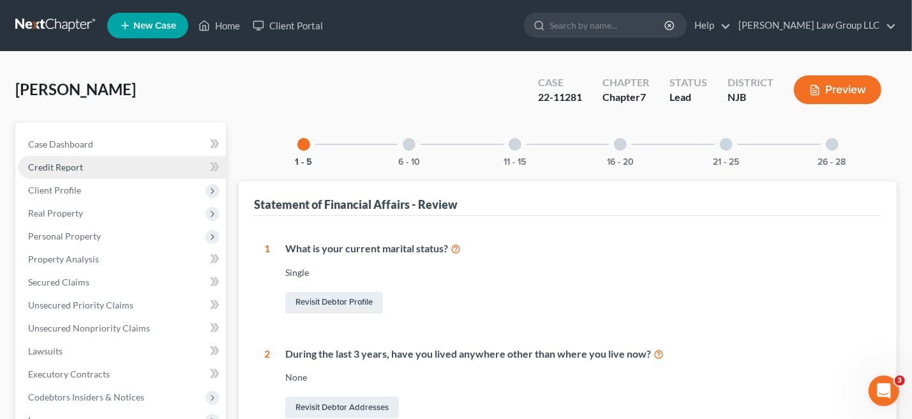
click at [66, 165] on span "Credit Report" at bounding box center [55, 167] width 55 height 11
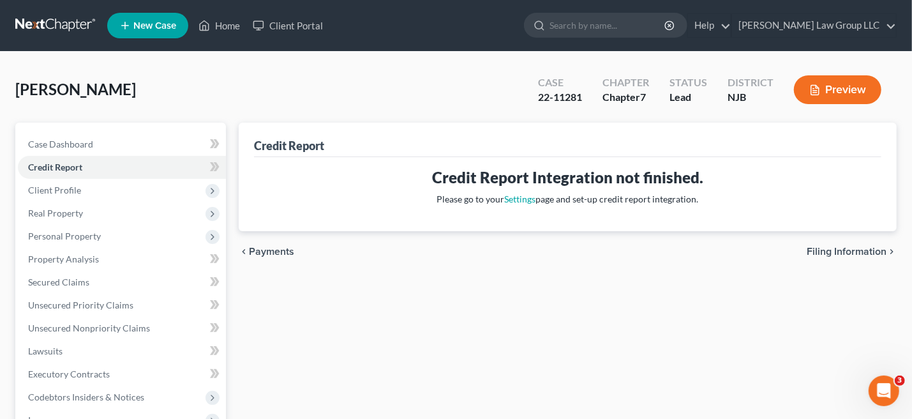
scroll to position [255, 0]
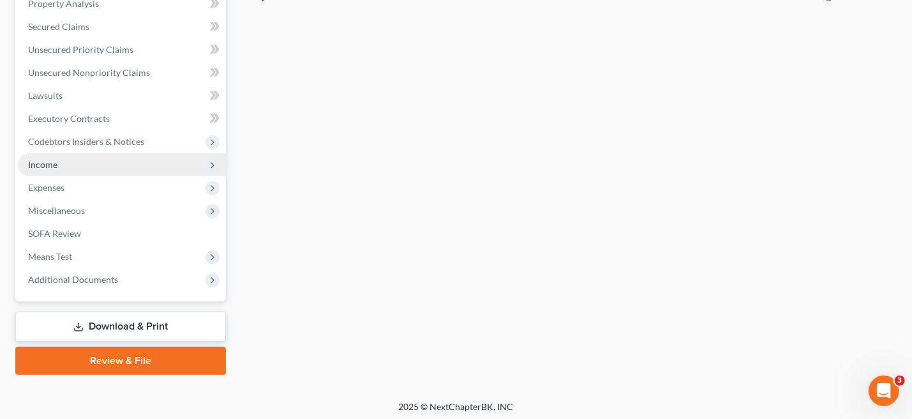
click at [51, 160] on span "Income" at bounding box center [42, 164] width 29 height 11
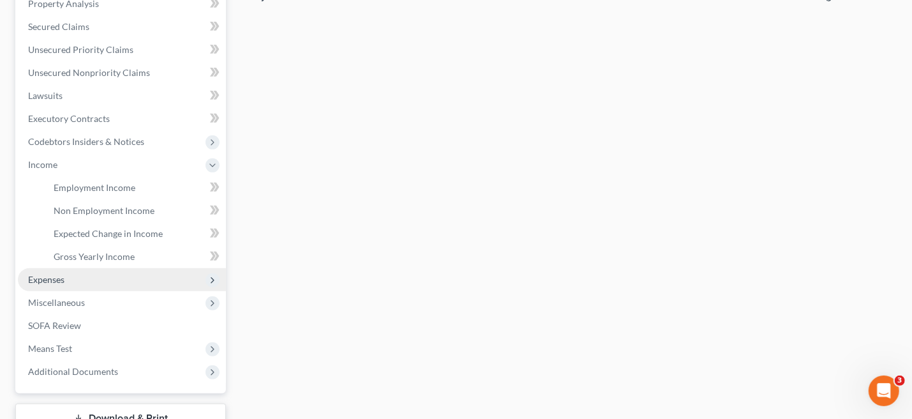
click at [211, 280] on icon at bounding box center [213, 280] width 10 height 10
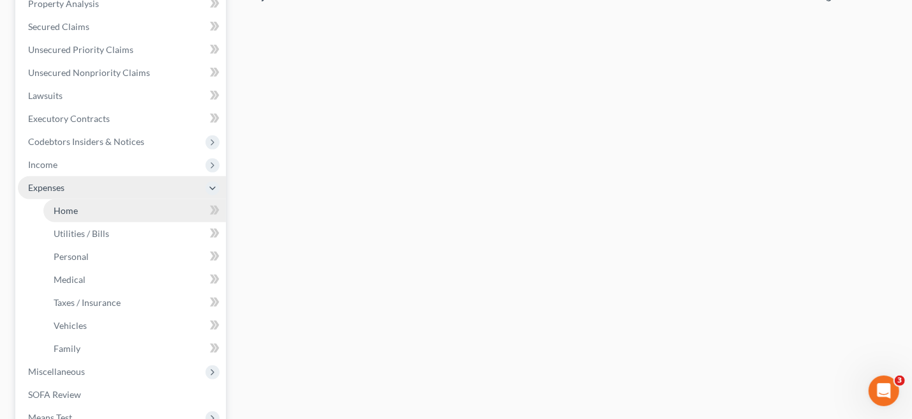
click at [86, 211] on link "Home" at bounding box center [134, 210] width 183 height 23
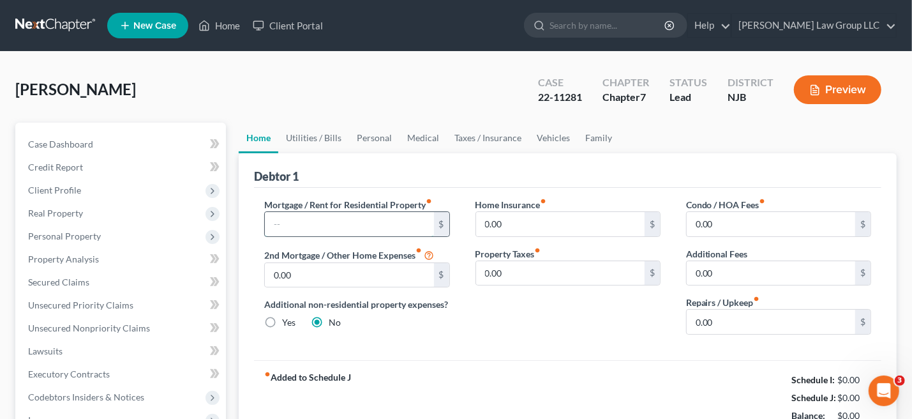
click at [297, 216] on input "text" at bounding box center [349, 224] width 169 height 24
type input "1,505.11"
click at [340, 271] on input "0.00" at bounding box center [349, 275] width 169 height 24
click at [695, 319] on input "0.00" at bounding box center [771, 322] width 169 height 24
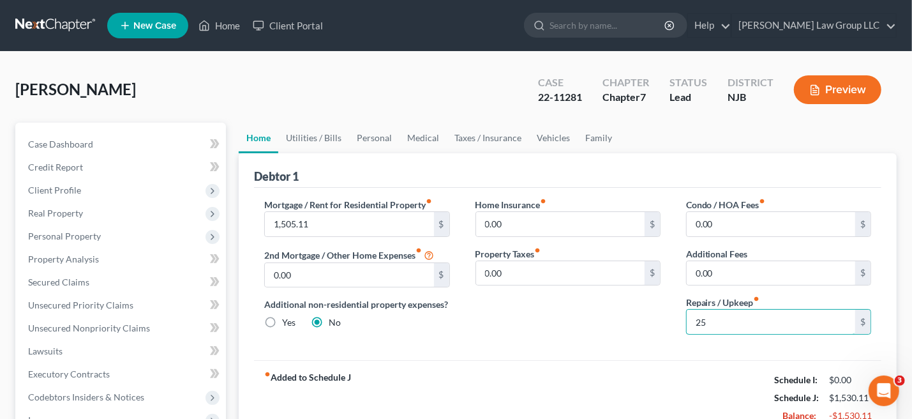
type input "25"
click at [588, 338] on div "Home Insurance fiber_manual_record 0.00 $ Property Taxes fiber_manual_record 0.…" at bounding box center [568, 271] width 211 height 147
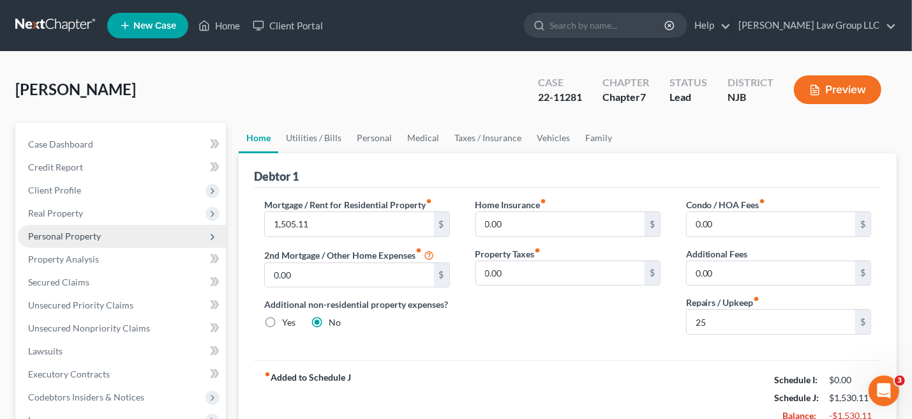
click at [87, 238] on span "Personal Property" at bounding box center [64, 236] width 73 height 11
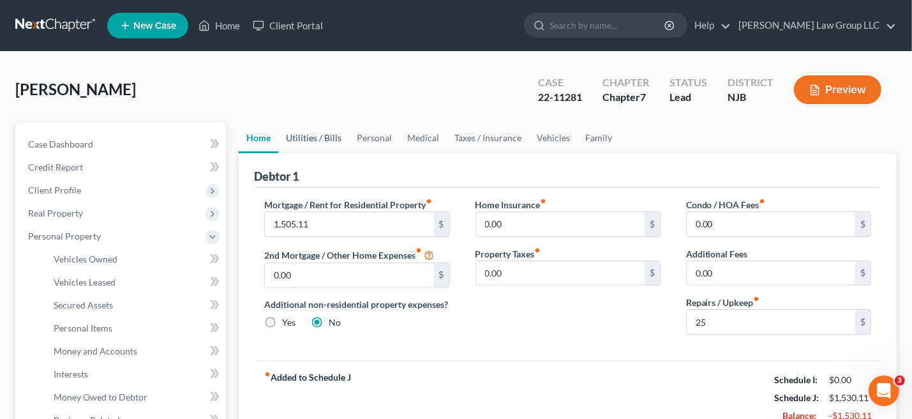
click at [300, 133] on link "Utilities / Bills" at bounding box center [313, 138] width 71 height 31
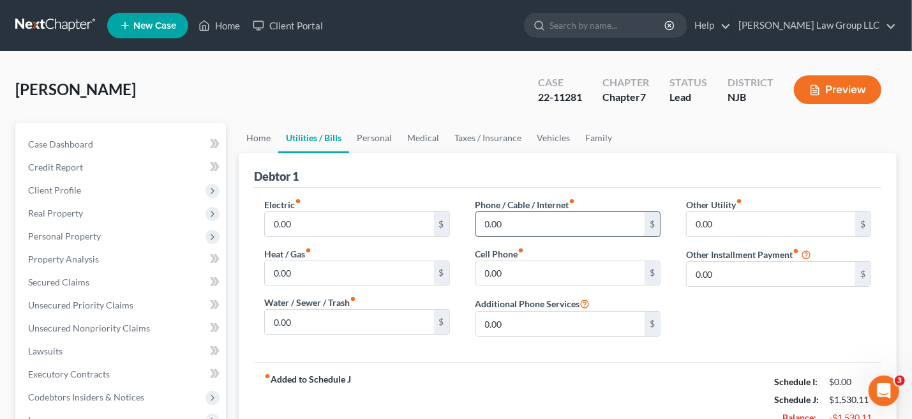
click at [511, 219] on input "0.00" at bounding box center [560, 224] width 169 height 24
click at [736, 220] on input "0.00" at bounding box center [771, 224] width 169 height 24
click at [506, 226] on input "108" at bounding box center [560, 224] width 169 height 24
type input "60"
click at [508, 267] on input "0.00" at bounding box center [560, 273] width 169 height 24
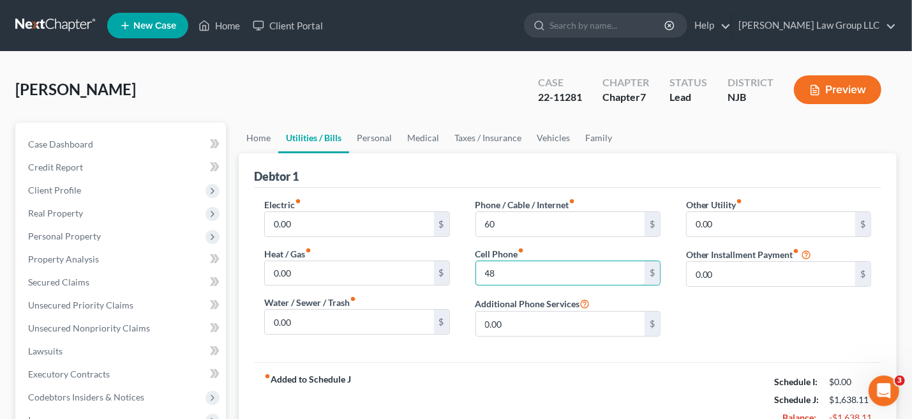
type input "48"
click at [797, 315] on div "Other Utility fiber_manual_record 0.00 $ Other Installment Payment fiber_manual…" at bounding box center [779, 272] width 211 height 149
click at [379, 139] on link "Personal" at bounding box center [374, 138] width 50 height 31
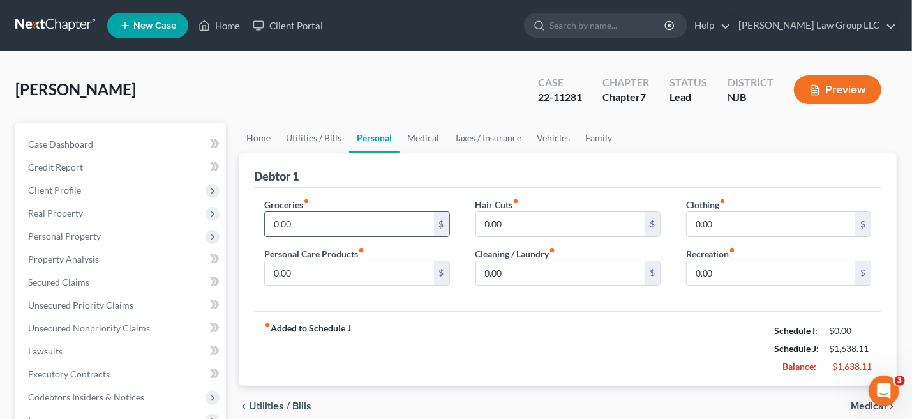
click at [275, 224] on input "0.00" at bounding box center [349, 224] width 169 height 24
type input "450"
click at [483, 220] on input "0.00" at bounding box center [560, 224] width 169 height 24
type input "40"
drag, startPoint x: 708, startPoint y: 222, endPoint x: 718, endPoint y: 222, distance: 9.6
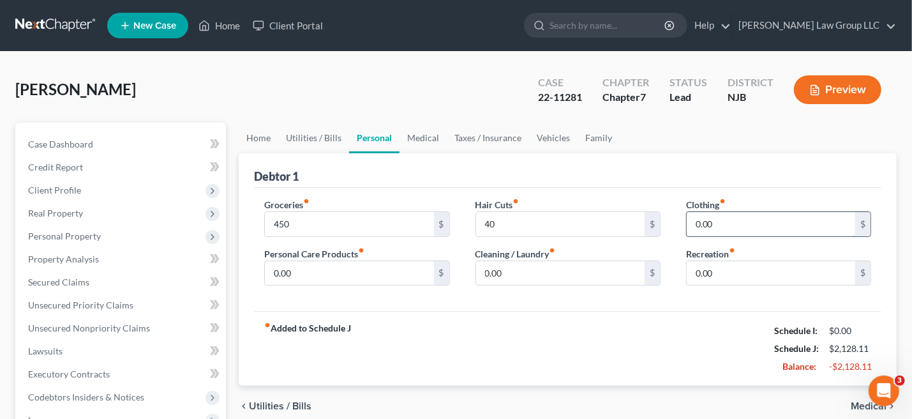
click at [709, 222] on input "0.00" at bounding box center [771, 224] width 169 height 24
type input "60"
click at [322, 269] on input "0.00" at bounding box center [349, 273] width 169 height 24
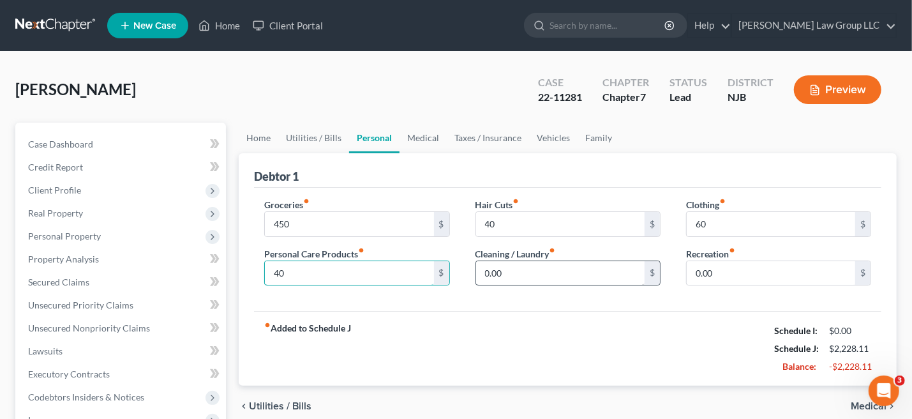
type input "40"
click at [518, 274] on input "0.00" at bounding box center [560, 273] width 169 height 24
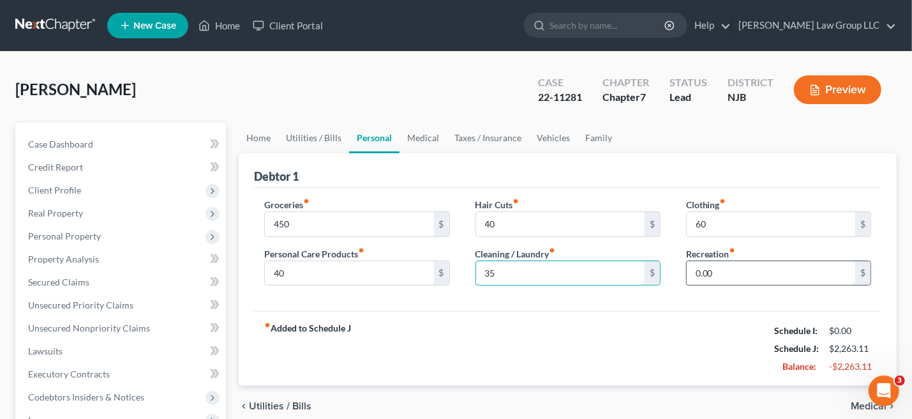
type input "35"
click at [703, 276] on input "0.00" at bounding box center [771, 273] width 169 height 24
type input "40"
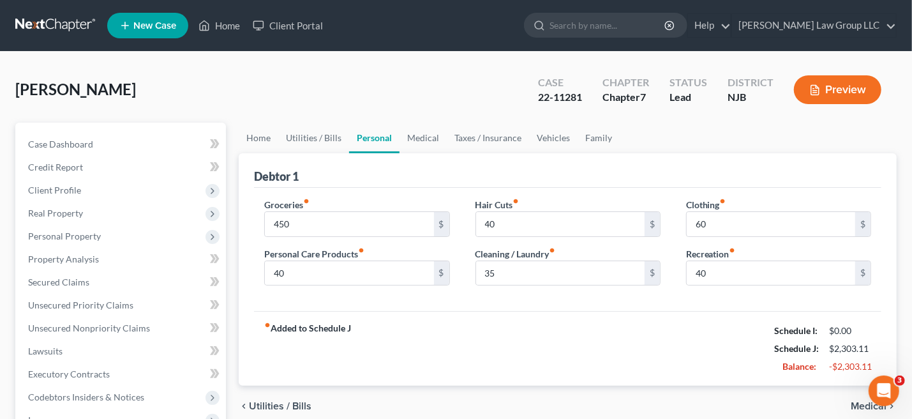
click at [642, 342] on div "fiber_manual_record Added to Schedule J Schedule I: $0.00 Schedule J: $2,303.11…" at bounding box center [568, 348] width 628 height 75
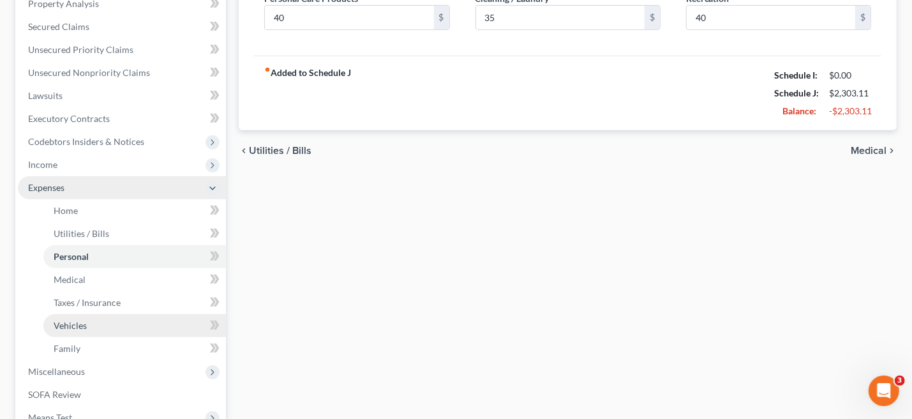
click at [89, 326] on link "Vehicles" at bounding box center [134, 325] width 183 height 23
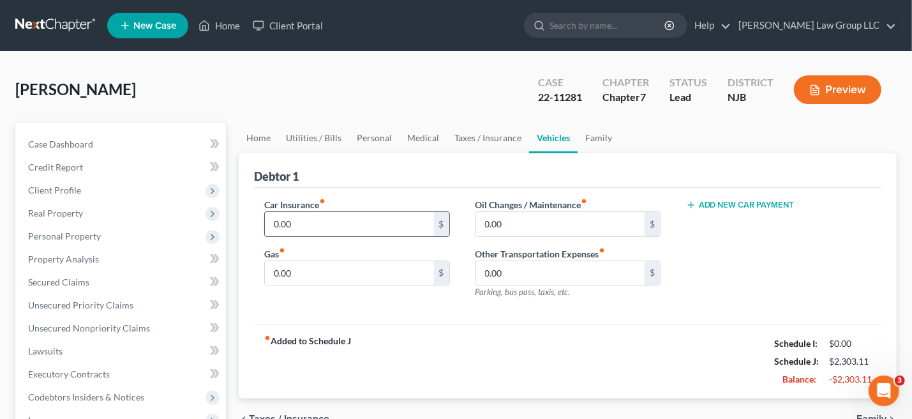
click at [328, 220] on input "0.00" at bounding box center [349, 224] width 169 height 24
type input "257.32"
click at [523, 218] on input "0.00" at bounding box center [560, 224] width 169 height 24
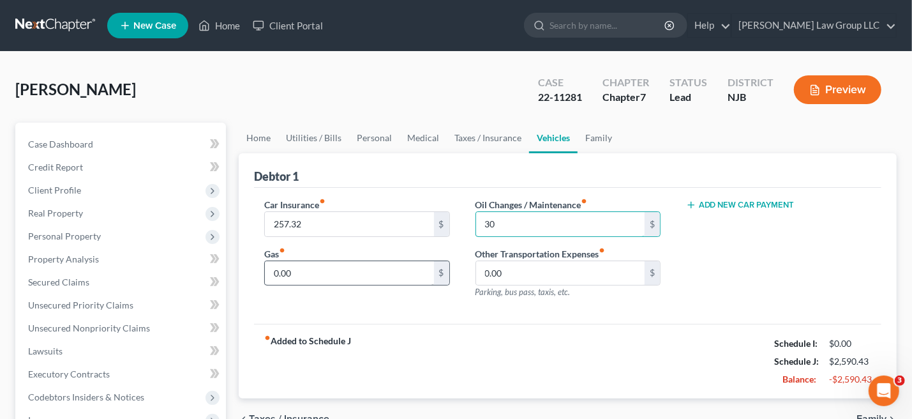
type input "30"
click at [331, 272] on input "0.00" at bounding box center [349, 273] width 169 height 24
type input "200"
click at [547, 265] on input "0.00" at bounding box center [560, 273] width 169 height 24
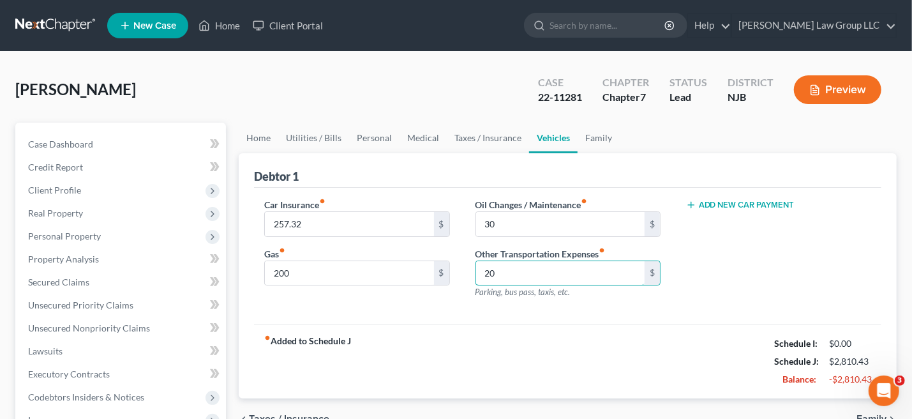
type input "20"
click at [772, 287] on div "Add New Car Payment" at bounding box center [779, 253] width 211 height 111
click at [412, 139] on link "Medical" at bounding box center [423, 138] width 47 height 31
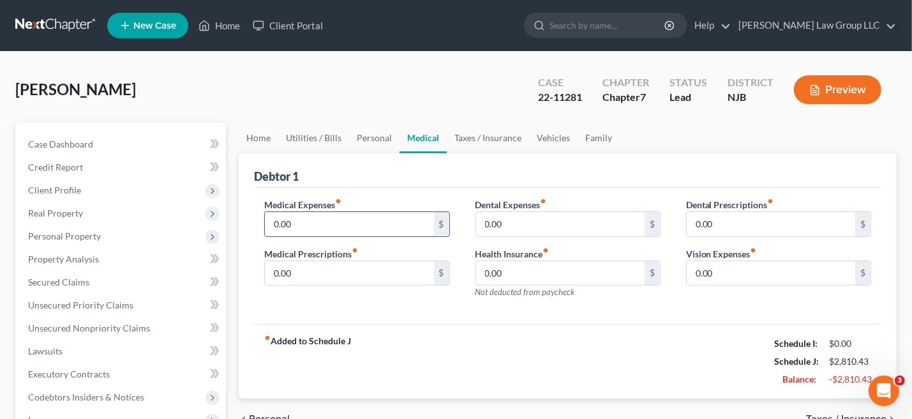
click at [269, 218] on input "0.00" at bounding box center [349, 224] width 169 height 24
type input "100"
click at [481, 269] on input "0.00" at bounding box center [560, 273] width 169 height 24
type input "160"
click at [588, 312] on div "Medical Expenses fiber_manual_record 100 $ Medical Prescriptions fiber_manual_r…" at bounding box center [568, 256] width 628 height 137
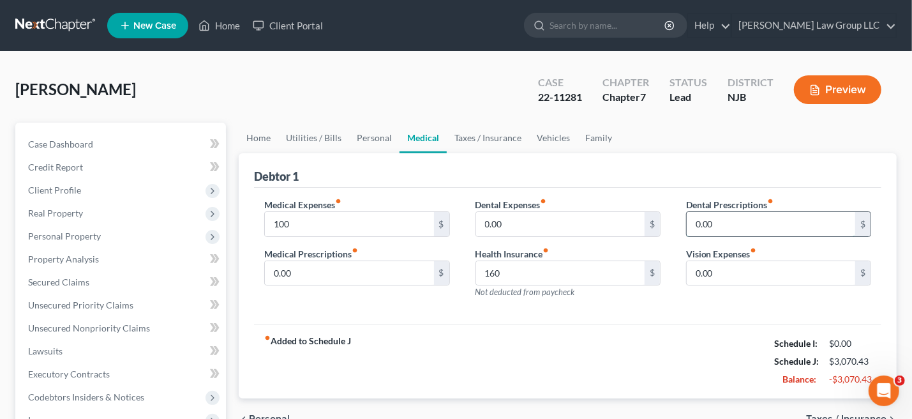
drag, startPoint x: 698, startPoint y: 218, endPoint x: 708, endPoint y: 217, distance: 10.2
click at [698, 218] on input "0.00" at bounding box center [771, 224] width 169 height 24
type input "10"
drag, startPoint x: 720, startPoint y: 219, endPoint x: 650, endPoint y: 228, distance: 70.8
click at [652, 228] on div "Medical Expenses fiber_manual_record 100 $ Medical Prescriptions fiber_manual_r…" at bounding box center [568, 253] width 633 height 111
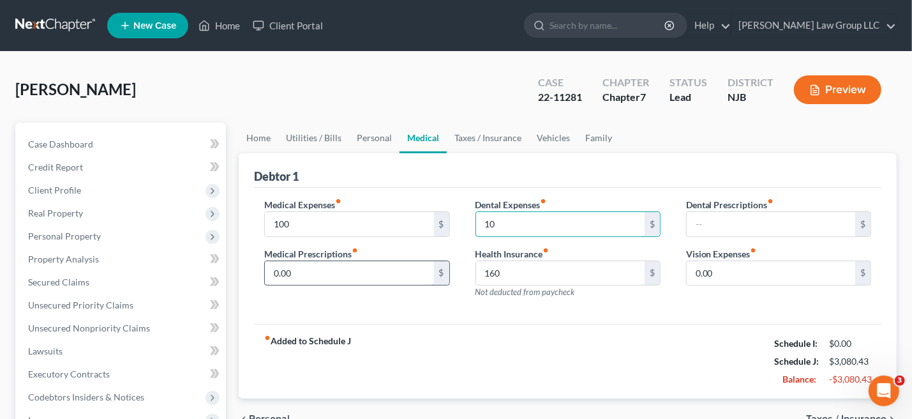
type input "10"
drag, startPoint x: 304, startPoint y: 271, endPoint x: 379, endPoint y: 286, distance: 76.1
click at [305, 271] on input "0.00" at bounding box center [349, 273] width 169 height 24
click at [321, 140] on link "Utilities / Bills" at bounding box center [313, 138] width 71 height 31
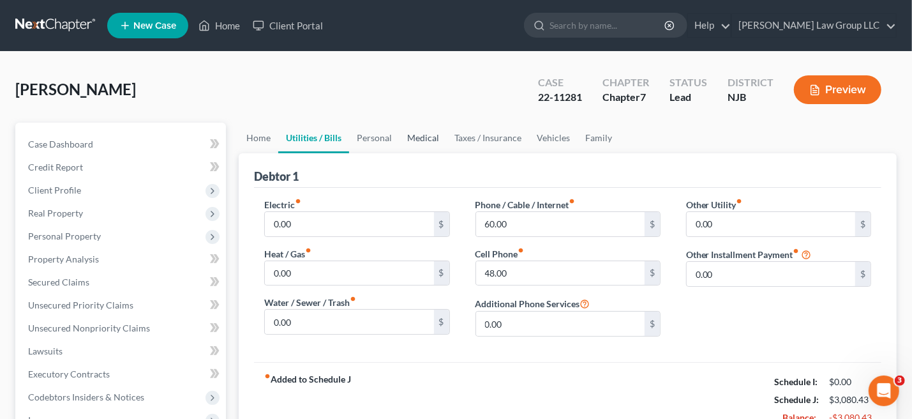
click at [428, 134] on link "Medical" at bounding box center [423, 138] width 47 height 31
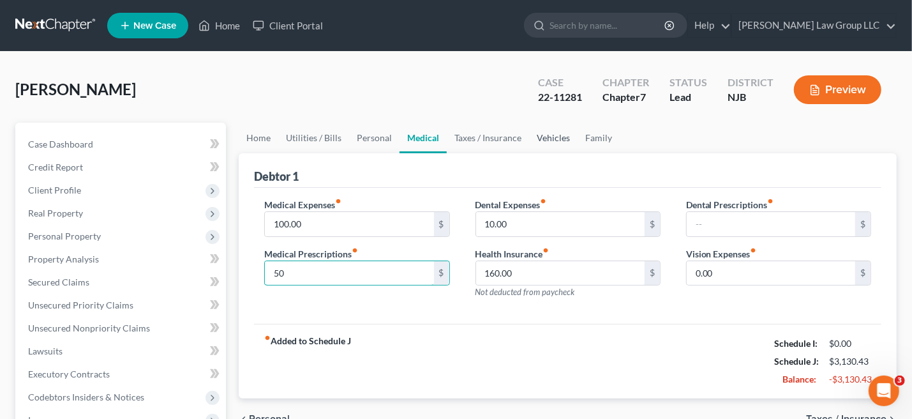
type input "50"
click at [556, 137] on link "Vehicles" at bounding box center [553, 138] width 49 height 31
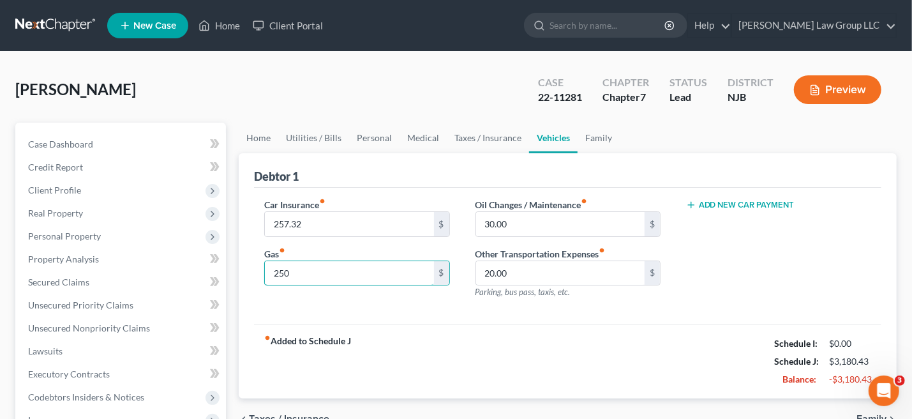
type input "250"
click at [381, 310] on div "Car Insurance fiber_manual_record 257.32 $ Gas fiber_manual_record 250 $ Oil Ch…" at bounding box center [568, 256] width 628 height 137
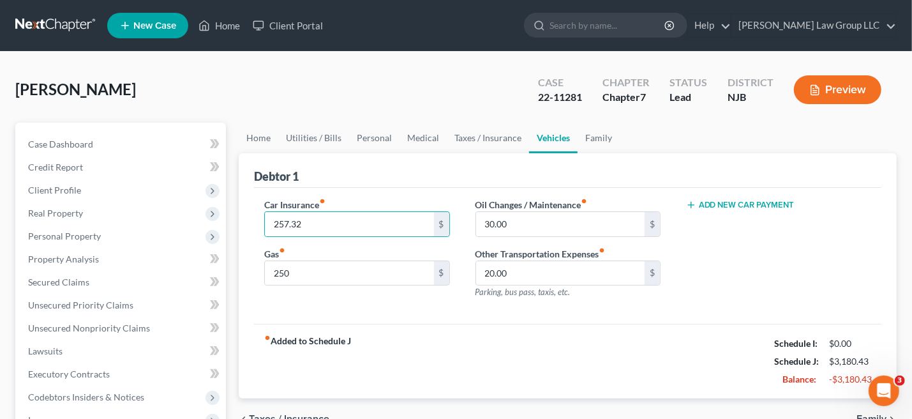
drag, startPoint x: 285, startPoint y: 85, endPoint x: 282, endPoint y: 94, distance: 9.3
click at [284, 86] on div "[PERSON_NAME] Upgraded Case 22-11281 Chapter Chapter 7 Status [GEOGRAPHIC_DATA]…" at bounding box center [456, 95] width 882 height 56
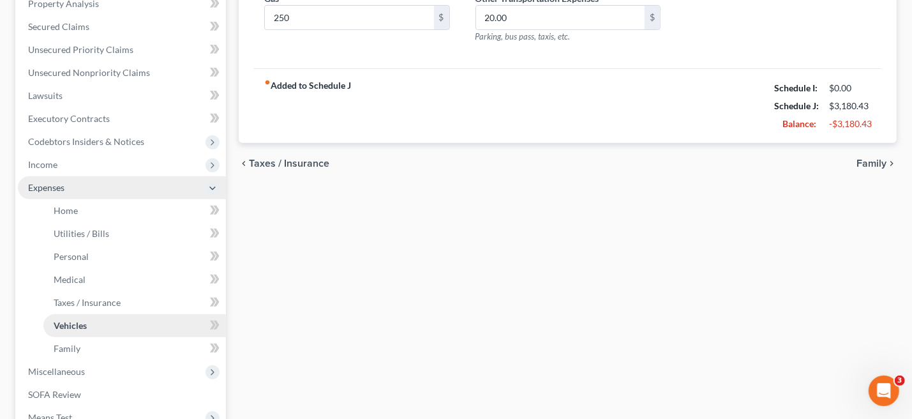
click at [72, 324] on span "Vehicles" at bounding box center [70, 325] width 33 height 11
click at [79, 343] on span "Family" at bounding box center [67, 348] width 27 height 11
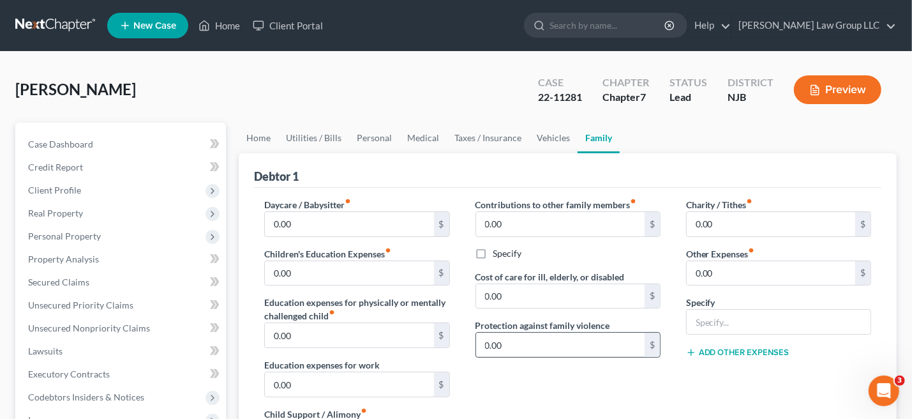
scroll to position [255, 0]
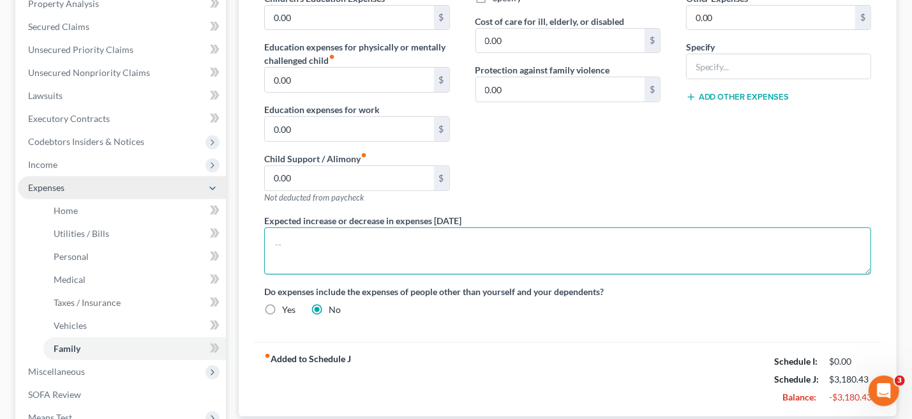
drag, startPoint x: 348, startPoint y: 249, endPoint x: 437, endPoint y: 247, distance: 88.8
click at [351, 249] on textarea at bounding box center [567, 250] width 607 height 47
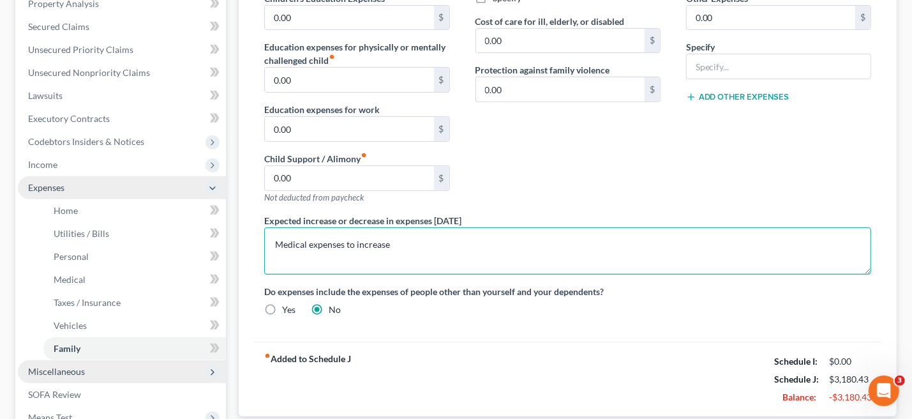
type textarea "Medical expenses to increase"
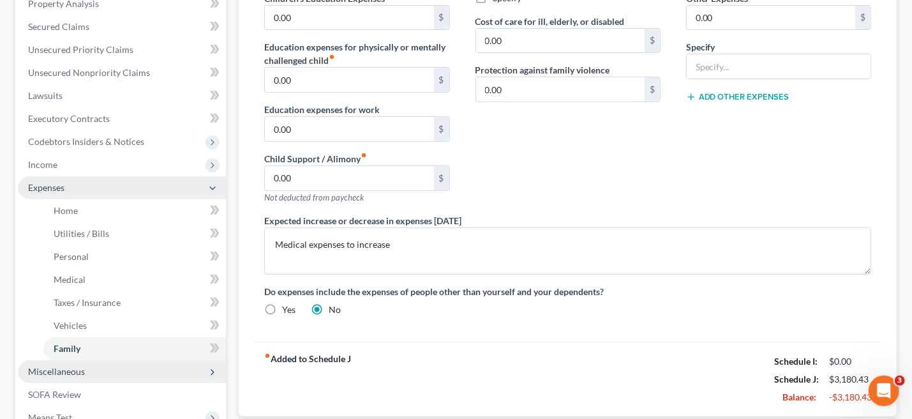
click at [124, 372] on span "Miscellaneous" at bounding box center [122, 371] width 208 height 23
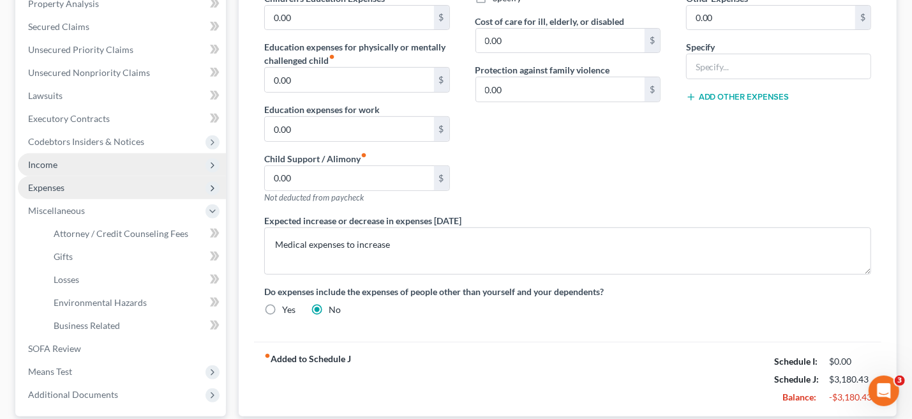
click at [40, 162] on span "Income" at bounding box center [42, 164] width 29 height 11
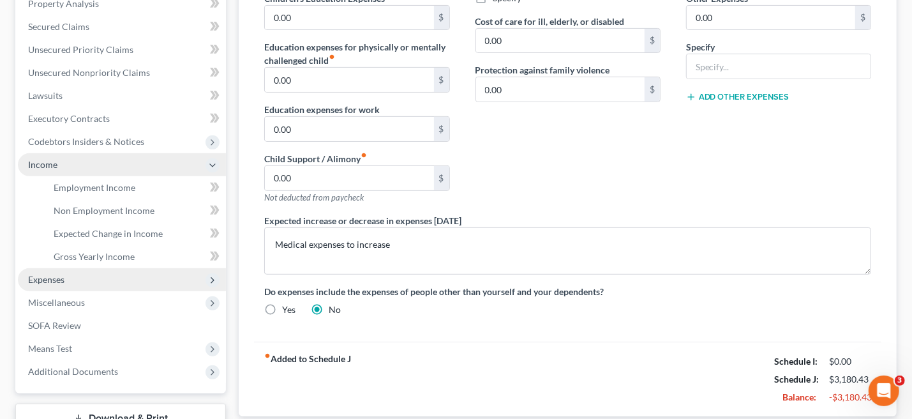
click at [42, 162] on span "Income" at bounding box center [42, 164] width 29 height 11
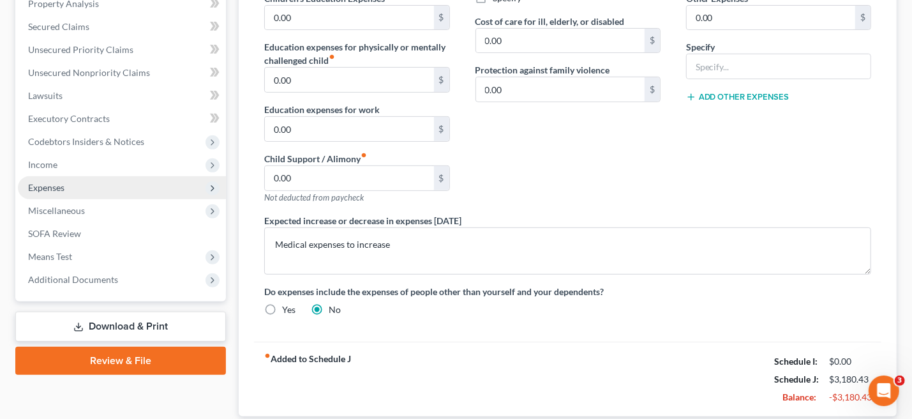
scroll to position [0, 0]
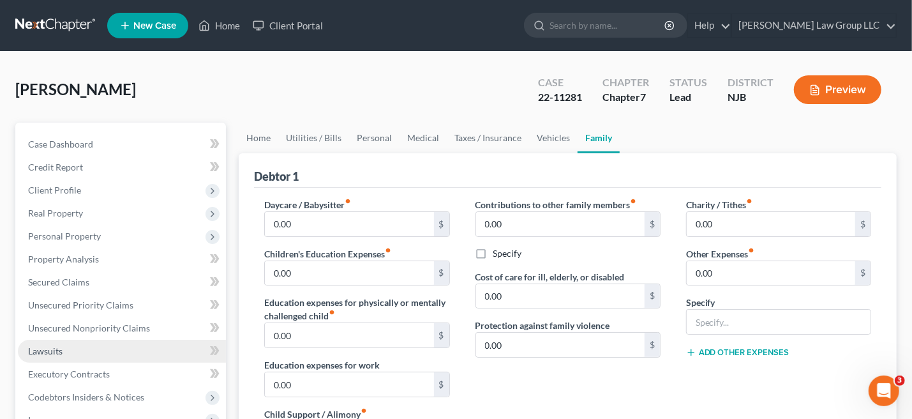
click at [181, 352] on link "Lawsuits" at bounding box center [122, 351] width 208 height 23
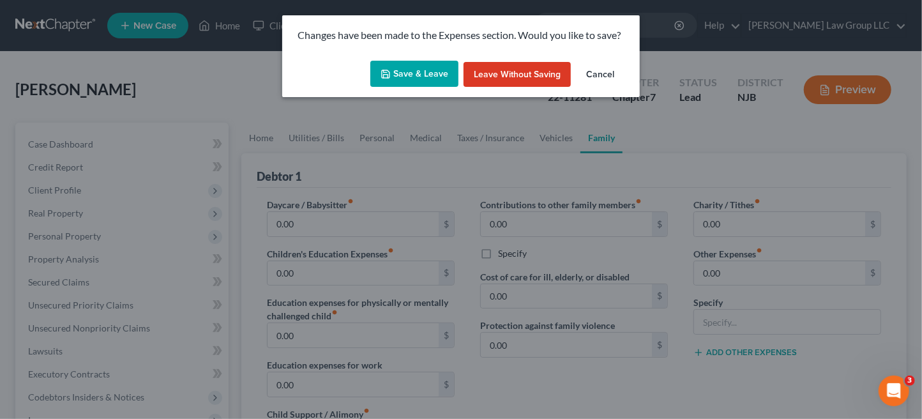
click at [686, 132] on div "Changes have been made to the Expenses section. Would you like to save? Save & …" at bounding box center [461, 209] width 922 height 419
click at [402, 70] on button "Save & Leave" at bounding box center [414, 74] width 88 height 27
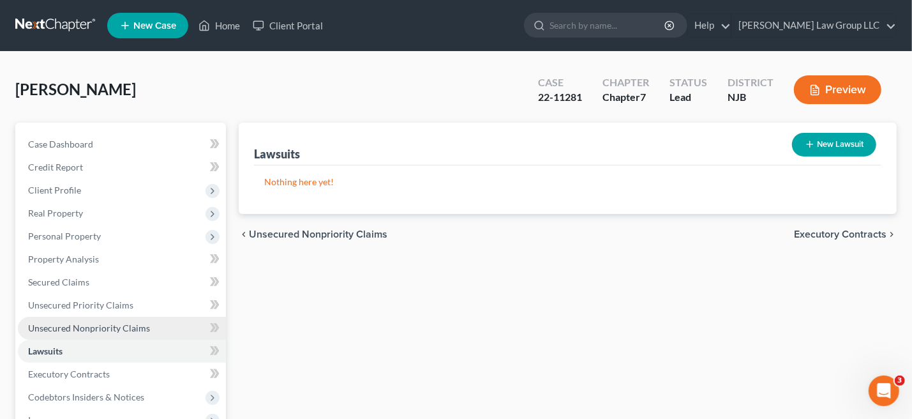
scroll to position [255, 0]
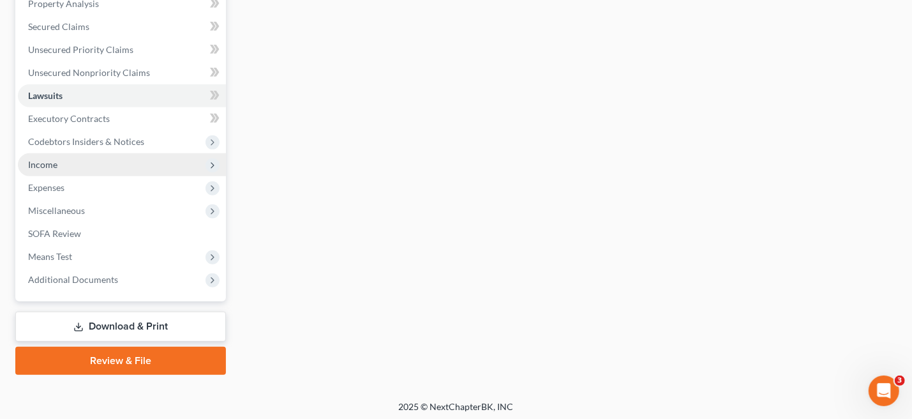
click at [46, 162] on span "Income" at bounding box center [42, 164] width 29 height 11
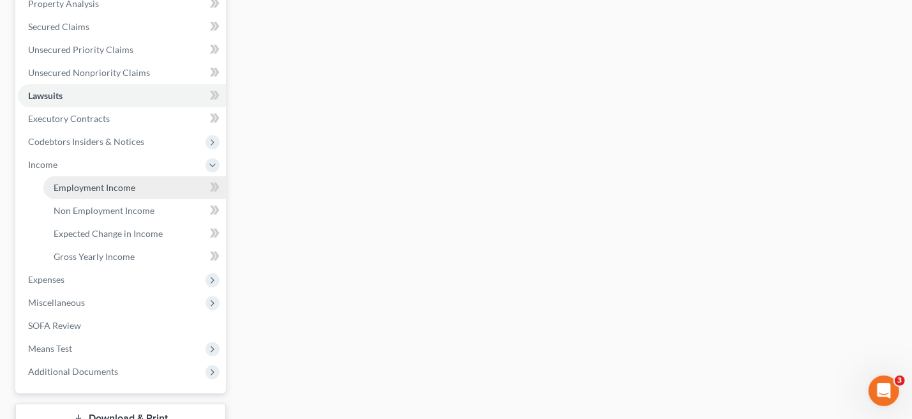
drag, startPoint x: 115, startPoint y: 188, endPoint x: 192, endPoint y: 195, distance: 76.9
click at [116, 188] on span "Employment Income" at bounding box center [95, 187] width 82 height 11
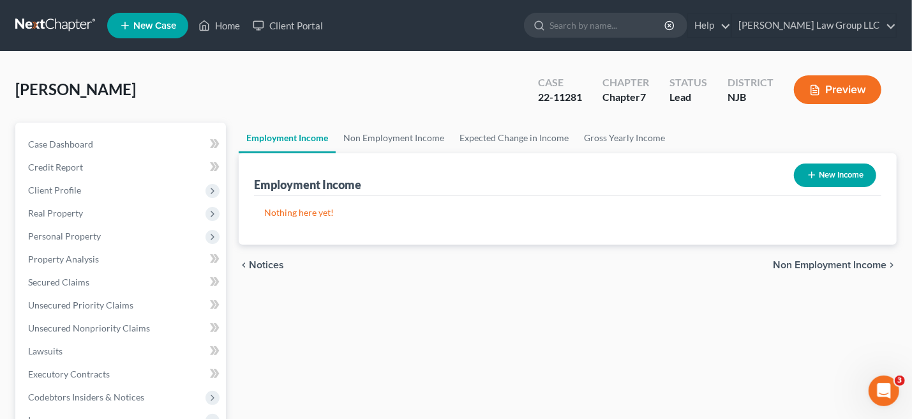
click at [843, 170] on button "New Income" at bounding box center [835, 175] width 82 height 24
select select "0"
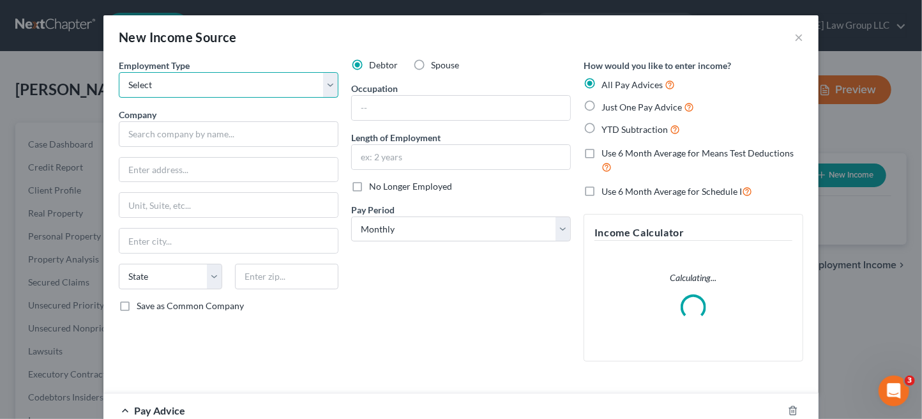
click at [323, 87] on select "Select Full or [DEMOGRAPHIC_DATA] Employment Self Employment" at bounding box center [229, 85] width 220 height 26
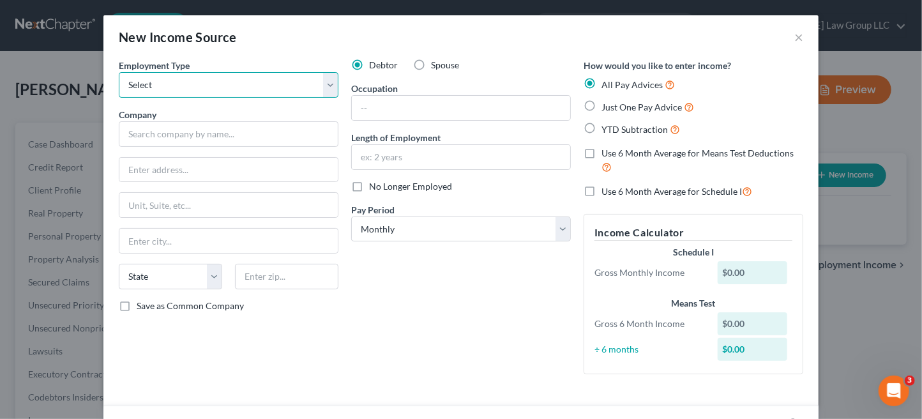
click at [119, 72] on select "Select Full or [DEMOGRAPHIC_DATA] Employment Self Employment" at bounding box center [229, 85] width 220 height 26
click at [794, 34] on button "×" at bounding box center [798, 36] width 9 height 15
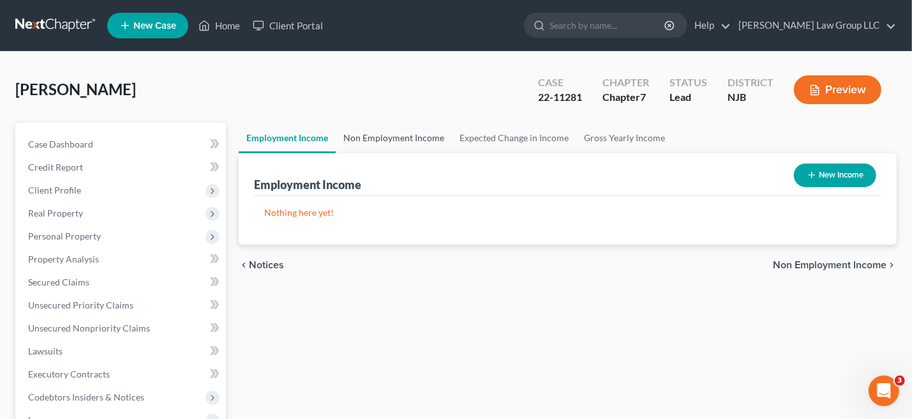
click at [416, 134] on link "Non Employment Income" at bounding box center [394, 138] width 116 height 31
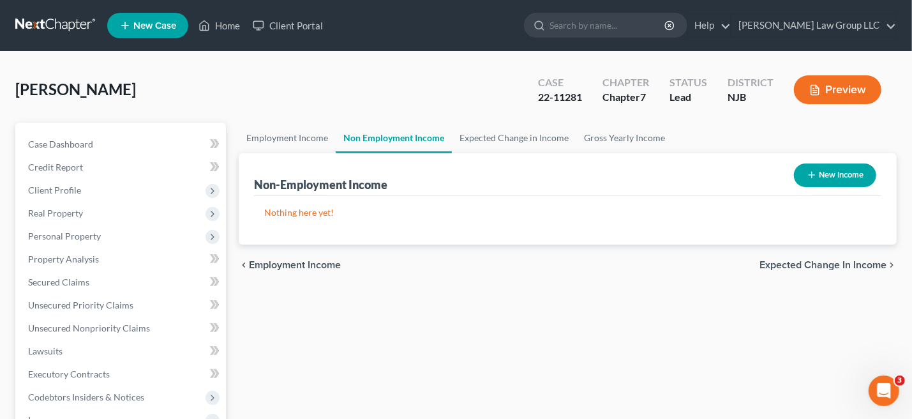
click at [838, 170] on button "New Income" at bounding box center [835, 175] width 82 height 24
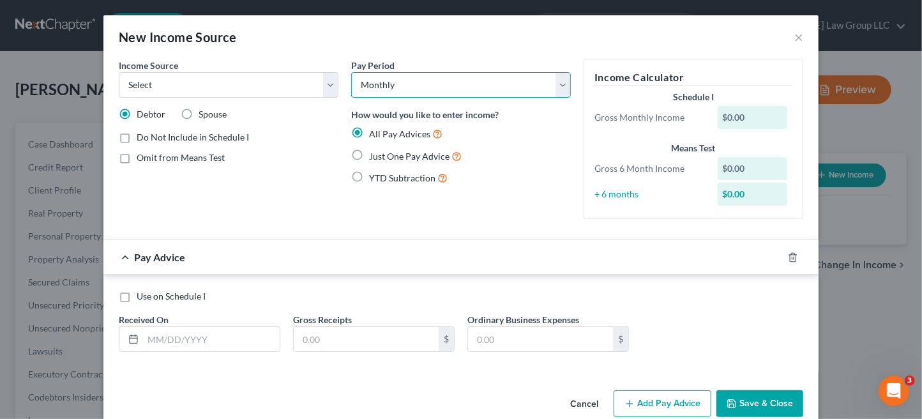
click at [558, 84] on select "Select Monthly Twice Monthly Every Other Week Weekly" at bounding box center [461, 85] width 220 height 26
select select "3"
click at [351, 72] on select "Select Monthly Twice Monthly Every Other Week Weekly" at bounding box center [461, 85] width 220 height 26
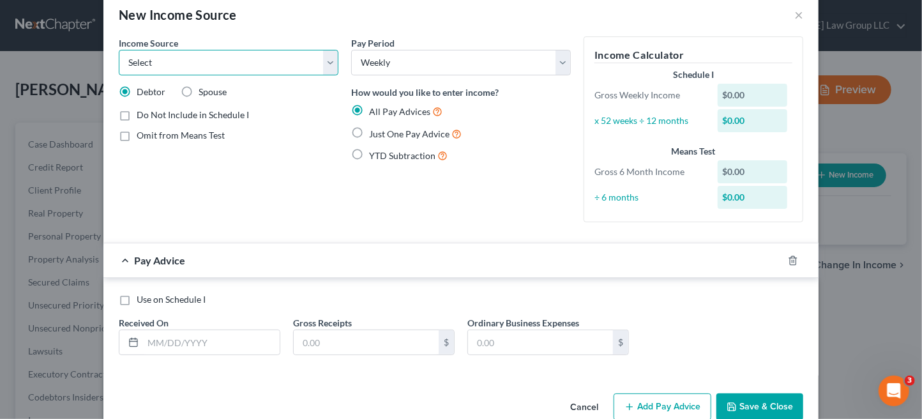
click at [322, 59] on select "Select Unemployment Disability (from employer) Pension Retirement Social Securi…" at bounding box center [229, 63] width 220 height 26
select select "0"
click at [119, 50] on select "Select Unemployment Disability (from employer) Pension Retirement Social Securi…" at bounding box center [229, 63] width 220 height 26
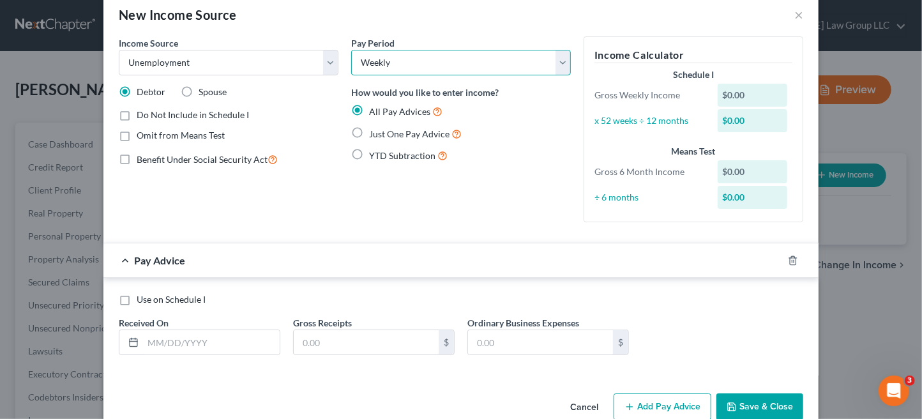
click at [387, 64] on select "Select Monthly Twice Monthly Every Other Week Weekly" at bounding box center [461, 63] width 220 height 26
click at [369, 62] on select "Select Monthly Twice Monthly Every Other Week Weekly" at bounding box center [461, 63] width 220 height 26
click at [727, 98] on div "$0.00" at bounding box center [753, 95] width 70 height 23
click at [756, 96] on div "$0.00" at bounding box center [753, 95] width 70 height 23
click at [744, 93] on div "$0.00" at bounding box center [753, 95] width 70 height 23
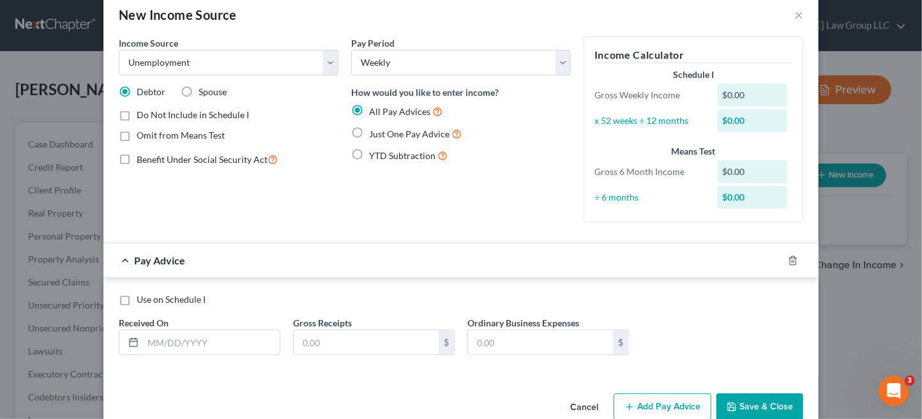
click at [737, 96] on div "$0.00" at bounding box center [753, 95] width 70 height 23
click at [737, 95] on div "$0.00" at bounding box center [753, 95] width 70 height 23
click at [770, 93] on div "$0.00" at bounding box center [753, 95] width 70 height 23
click at [220, 344] on input "text" at bounding box center [211, 342] width 137 height 24
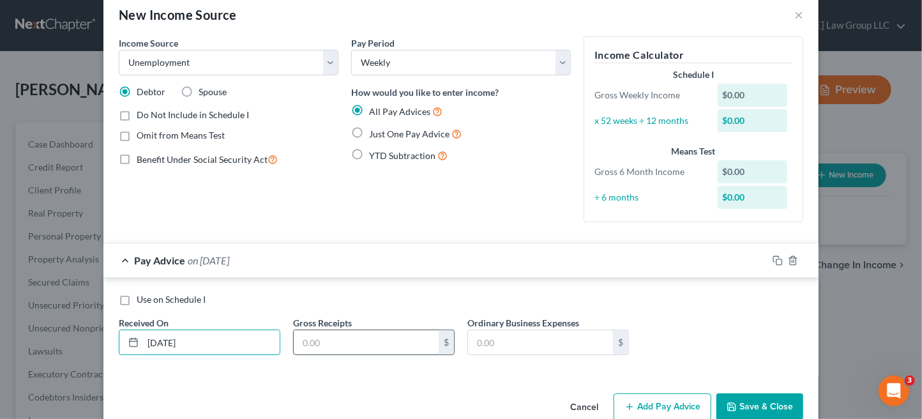
type input "[DATE]"
click at [381, 347] on input "text" at bounding box center [366, 342] width 145 height 24
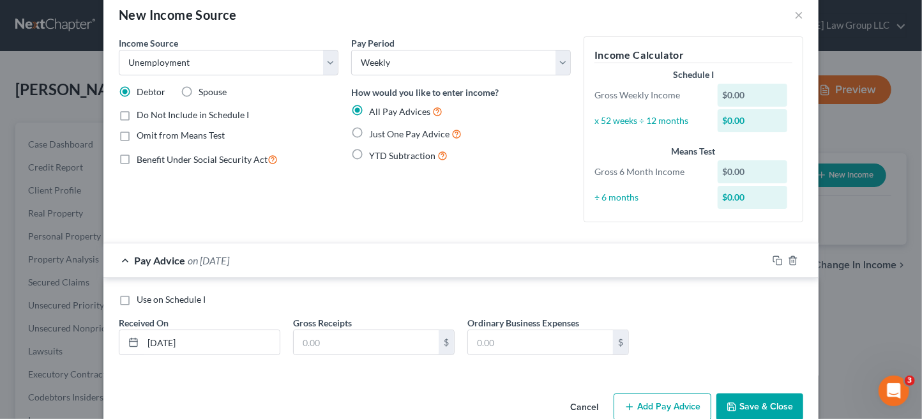
click at [743, 94] on div "$0.00" at bounding box center [753, 95] width 70 height 23
click at [735, 95] on div "$0.00" at bounding box center [753, 95] width 70 height 23
drag, startPoint x: 733, startPoint y: 93, endPoint x: 740, endPoint y: 92, distance: 7.1
click at [734, 93] on div "$0.00" at bounding box center [753, 95] width 70 height 23
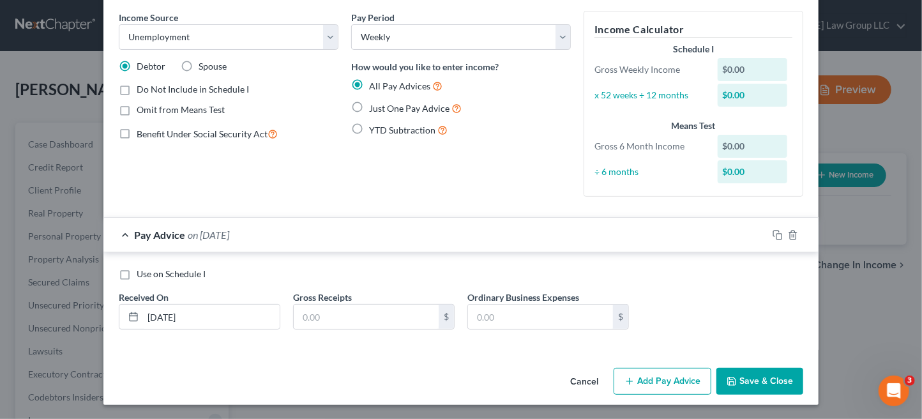
click at [121, 232] on div "Pay Advice on [DATE]" at bounding box center [435, 235] width 664 height 34
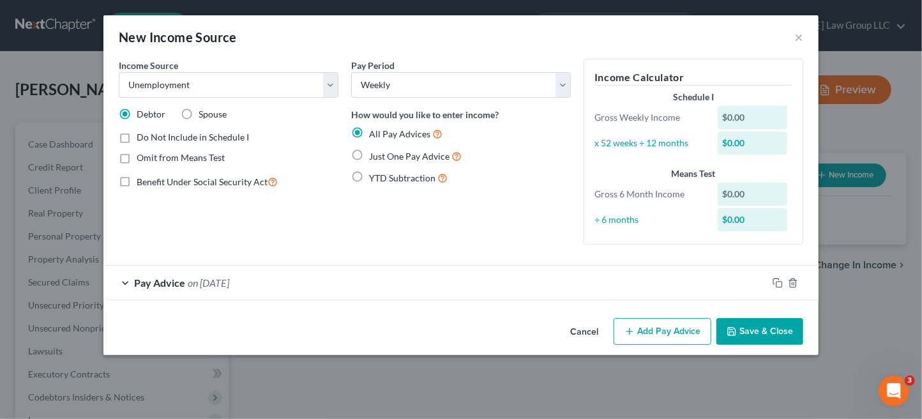
scroll to position [0, 0]
click at [660, 333] on button "Add Pay Advice" at bounding box center [663, 331] width 98 height 27
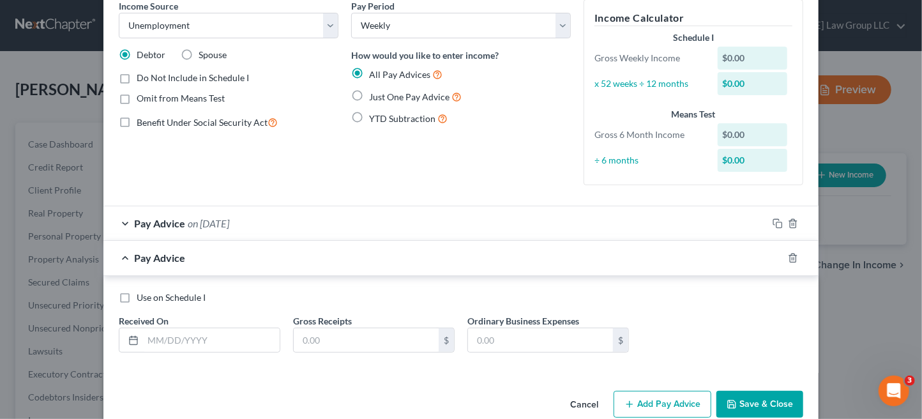
scroll to position [82, 0]
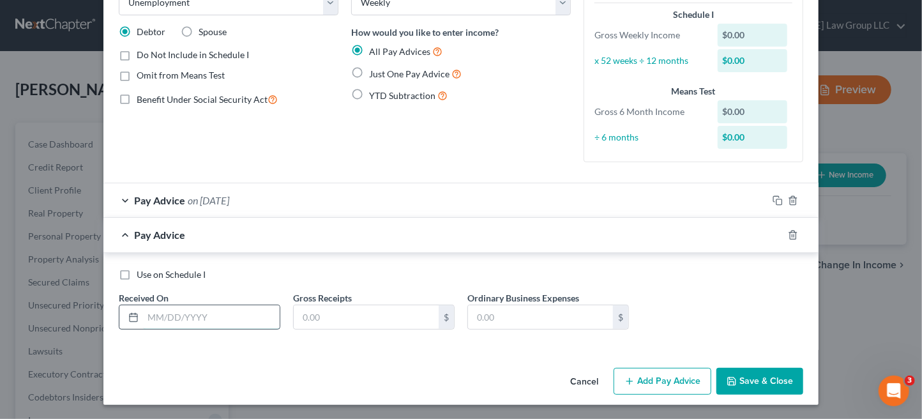
click at [172, 314] on input "text" at bounding box center [211, 317] width 137 height 24
type input "[DATE]"
click at [333, 321] on input "text" at bounding box center [366, 317] width 145 height 24
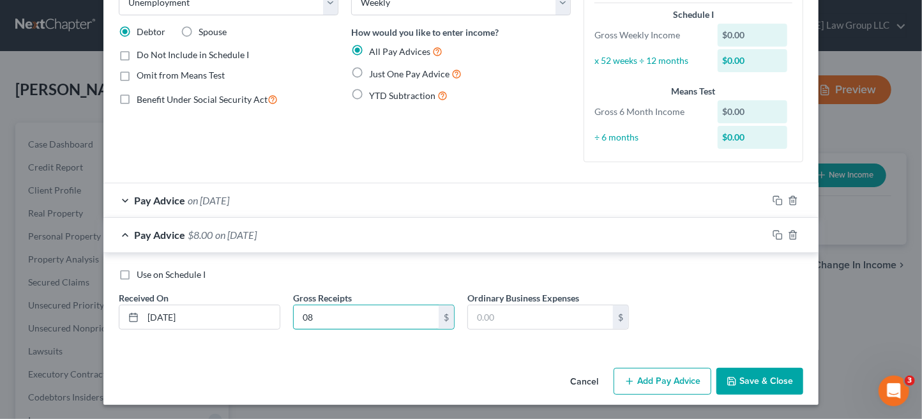
type input "0"
click at [294, 315] on input "0,875" at bounding box center [366, 317] width 145 height 24
type input "875"
click at [734, 379] on button "Save & Close" at bounding box center [759, 381] width 87 height 27
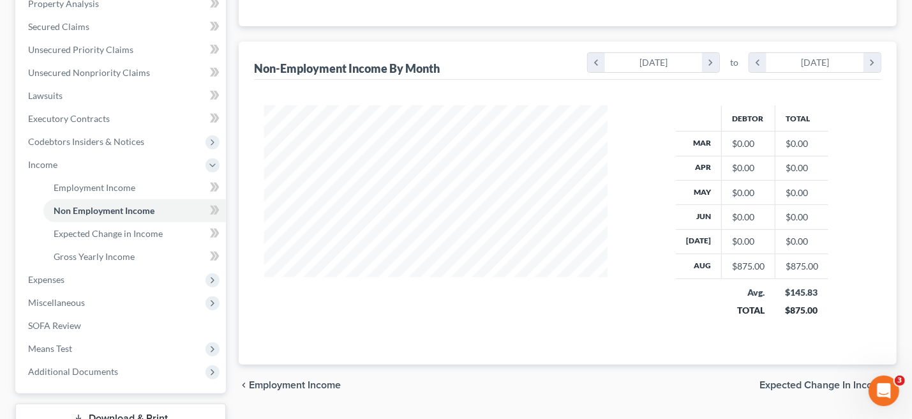
scroll to position [0, 0]
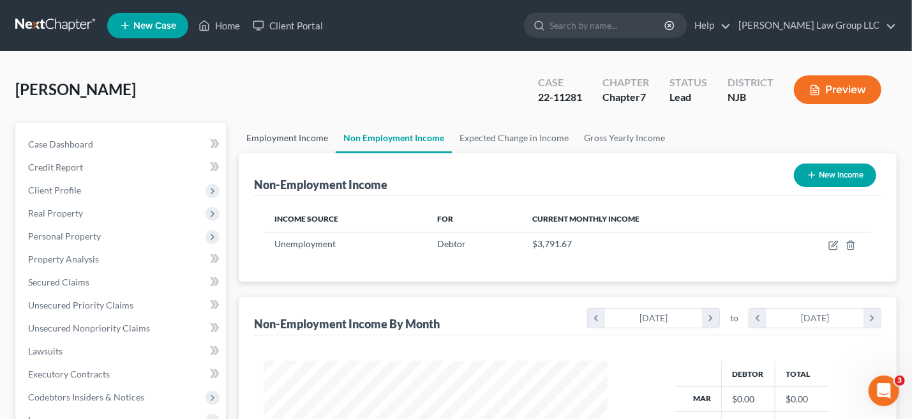
drag, startPoint x: 266, startPoint y: 132, endPoint x: 334, endPoint y: 142, distance: 68.4
click at [266, 132] on link "Employment Income" at bounding box center [287, 138] width 97 height 31
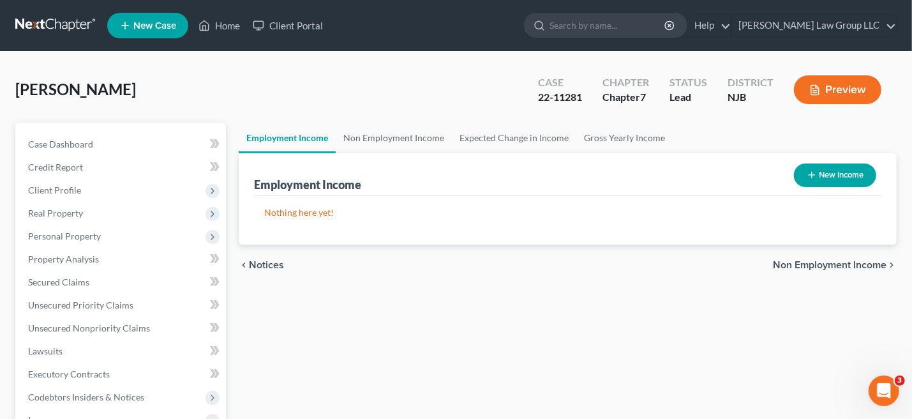
click at [835, 172] on button "New Income" at bounding box center [835, 175] width 82 height 24
select select "0"
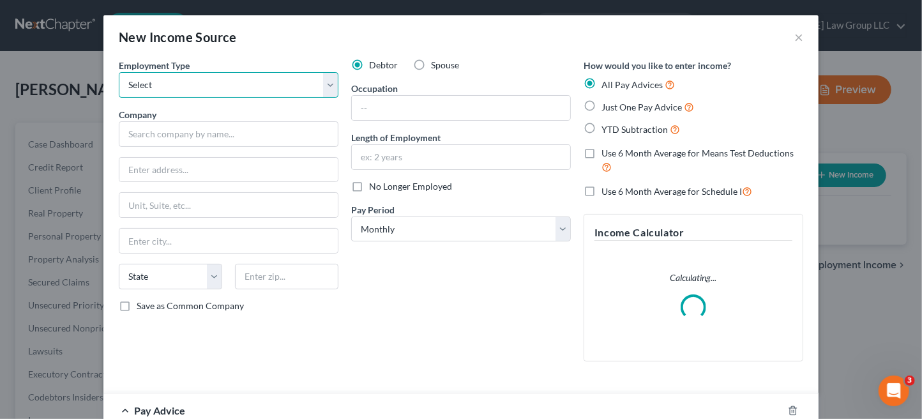
click at [323, 84] on select "Select Full or [DEMOGRAPHIC_DATA] Employment Self Employment" at bounding box center [229, 85] width 220 height 26
select select "0"
click at [119, 72] on select "Select Full or [DEMOGRAPHIC_DATA] Employment Self Employment" at bounding box center [229, 85] width 220 height 26
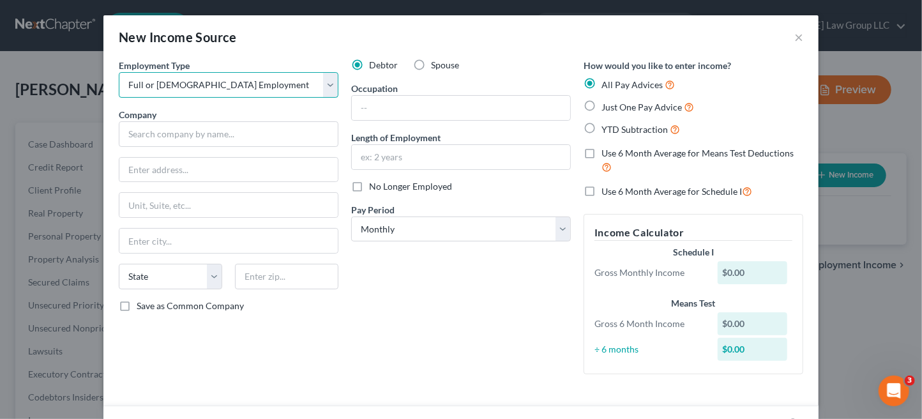
click at [329, 84] on select "Select Full or [DEMOGRAPHIC_DATA] Employment Self Employment" at bounding box center [229, 85] width 220 height 26
click at [119, 72] on select "Select Full or [DEMOGRAPHIC_DATA] Employment Self Employment" at bounding box center [229, 85] width 220 height 26
click at [388, 248] on div "Debtor Spouse Occupation Length of Employment No Longer Employed Pay Period * S…" at bounding box center [461, 222] width 232 height 326
click at [794, 36] on button "×" at bounding box center [798, 36] width 9 height 15
